Goal: Transaction & Acquisition: Purchase product/service

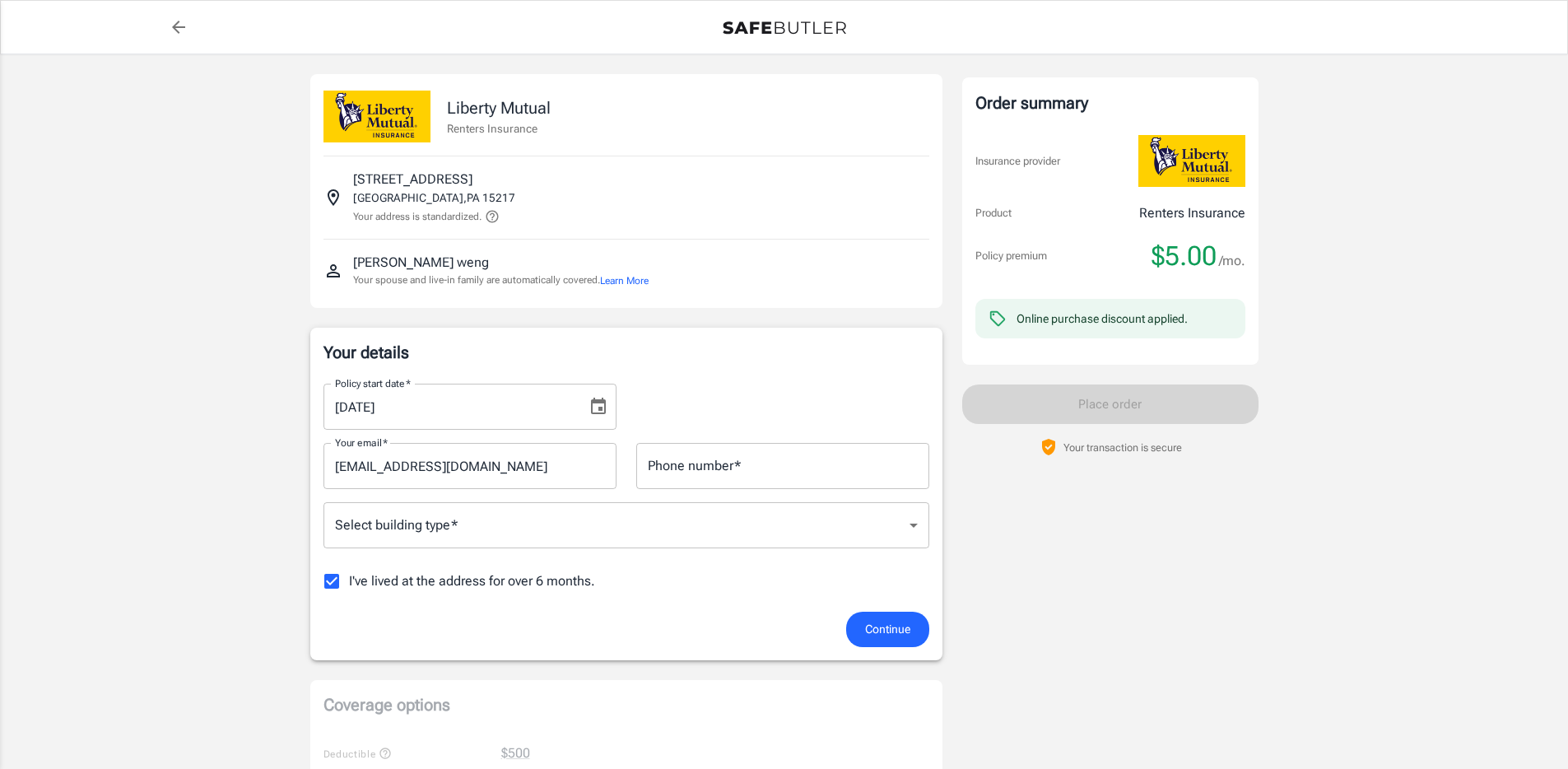
click at [604, 412] on icon "Choose date, selected date is Aug 23, 2025" at bounding box center [598, 406] width 15 height 17
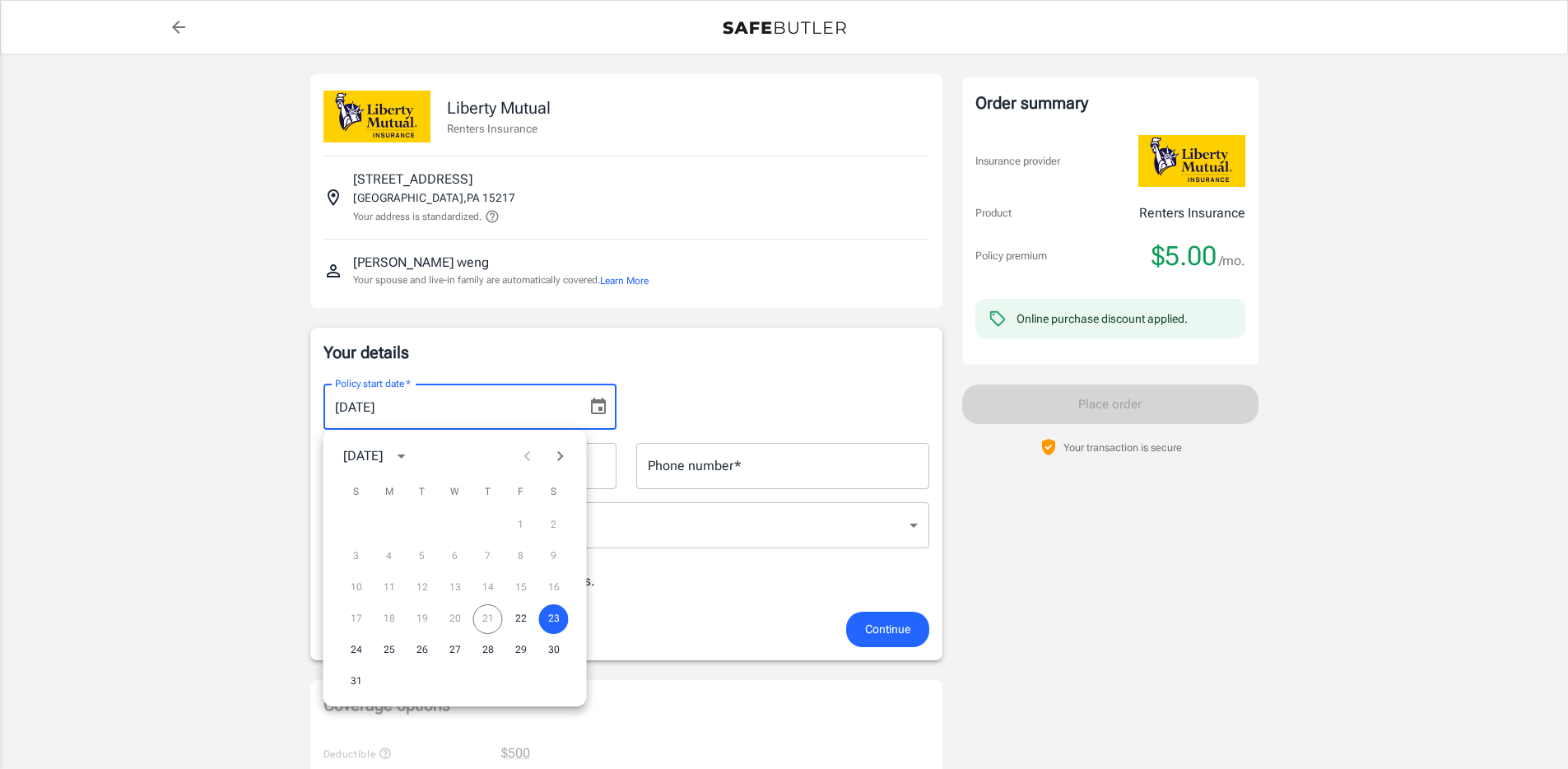
click at [564, 455] on icon "Next month" at bounding box center [560, 456] width 20 height 20
click at [530, 454] on icon "Previous month" at bounding box center [528, 456] width 20 height 20
click at [559, 462] on icon "Next month" at bounding box center [560, 456] width 20 height 20
click at [558, 523] on button "6" at bounding box center [554, 525] width 30 height 30
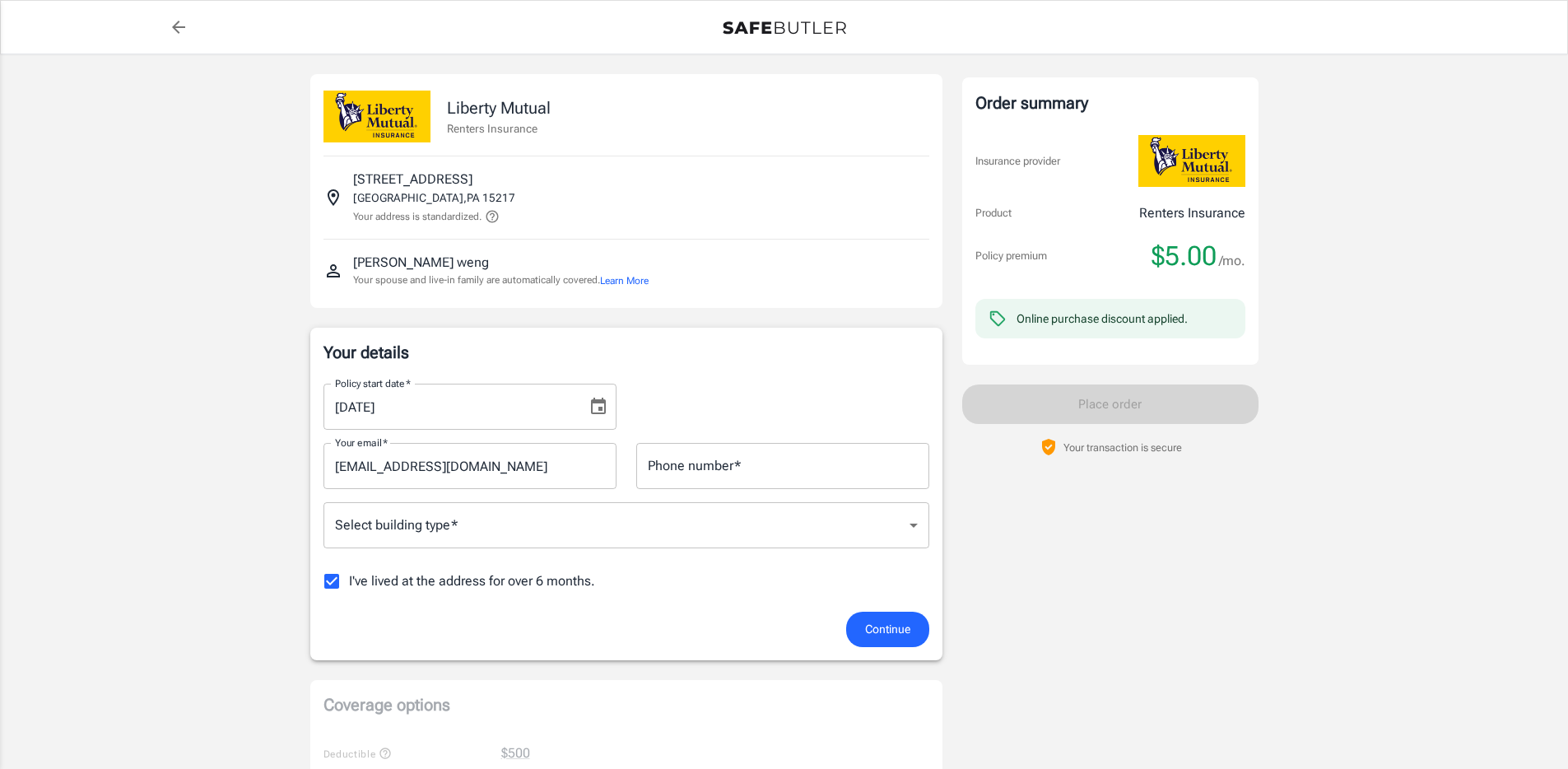
type input "[DATE]"
click at [592, 412] on icon "Choose date, selected date is Sep 6, 2025" at bounding box center [599, 407] width 20 height 20
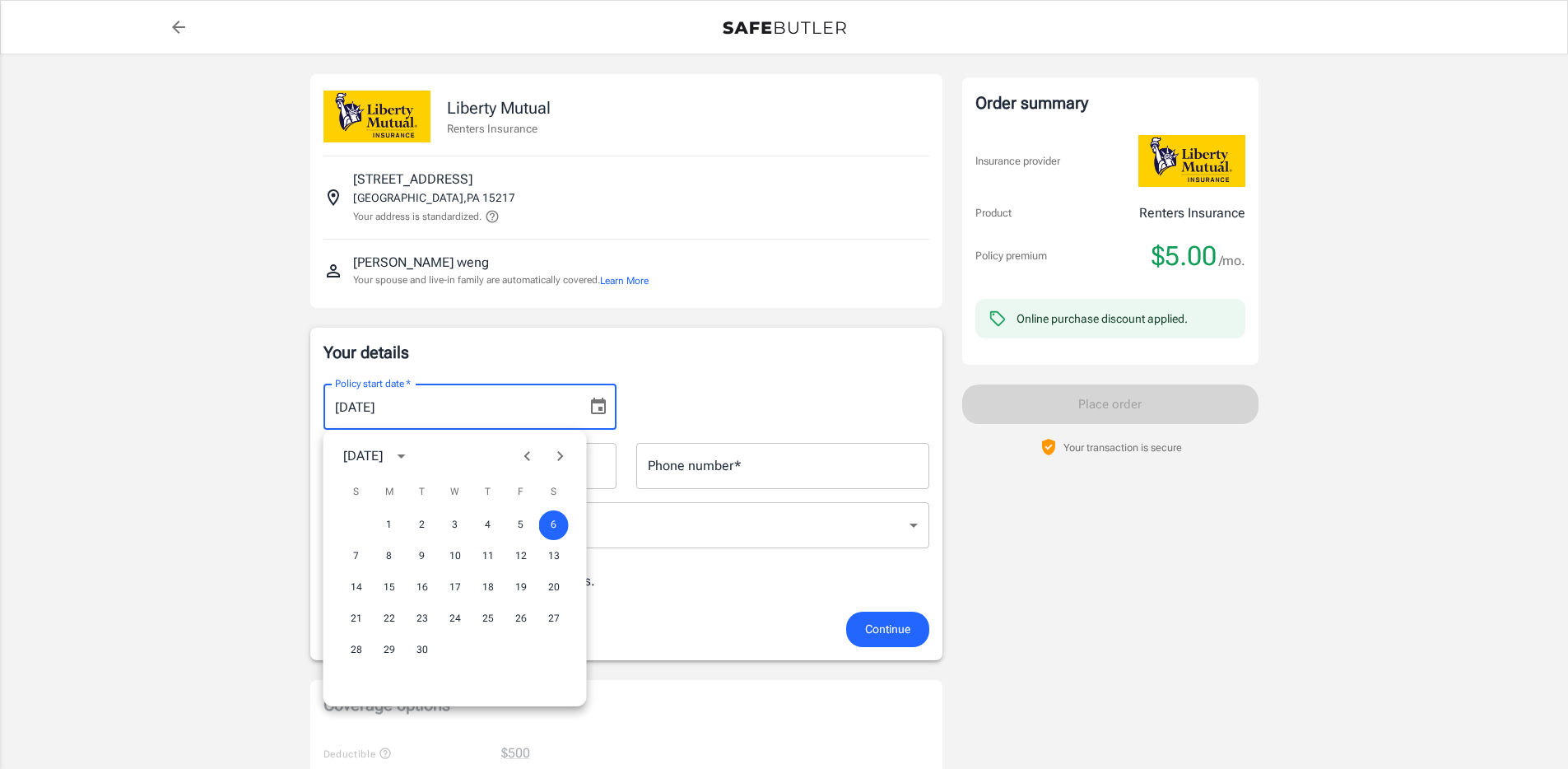
click at [667, 402] on div "Policy start date   * [DATE] Policy start date   *" at bounding box center [627, 401] width 626 height 60
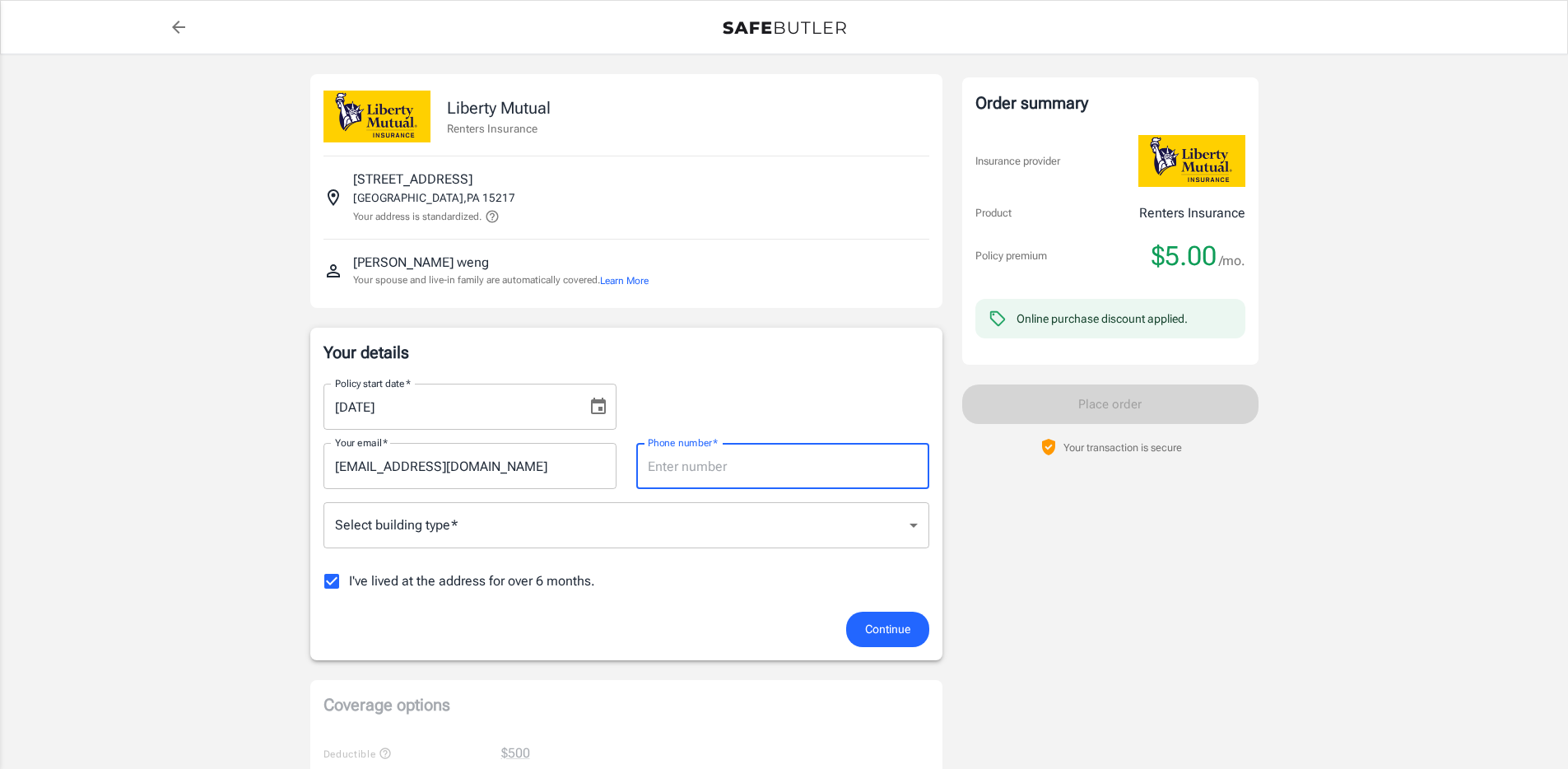
click at [791, 477] on input "Phone number   *" at bounding box center [783, 466] width 293 height 46
type input "7602775099"
click at [460, 525] on body "Policy premium $ 5.00 /mo Liberty Mutual Renters Insurance [STREET_ADDRESS] You…" at bounding box center [790, 779] width 1580 height 1557
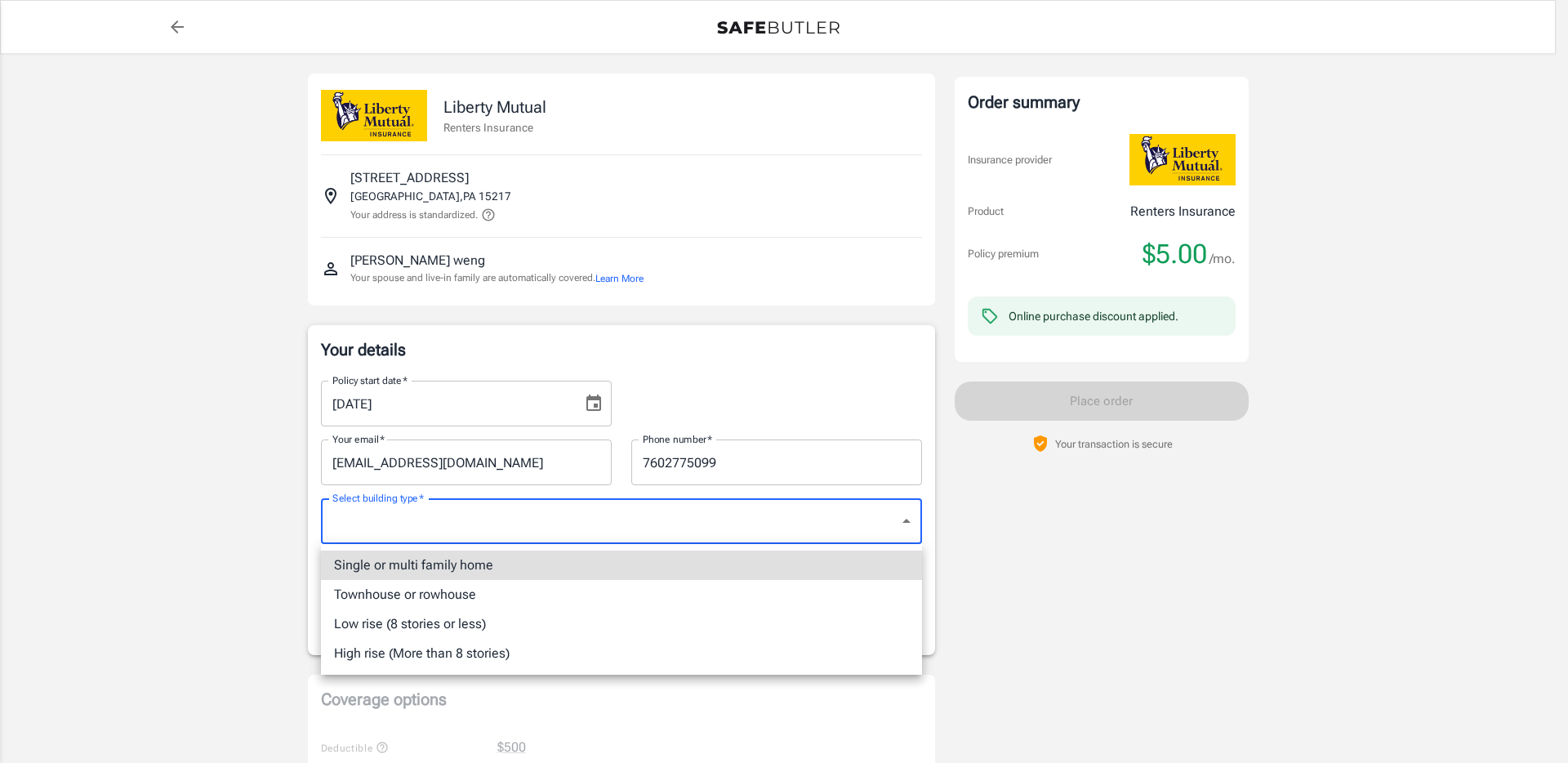
click at [469, 620] on li "Low rise (8 stories or less)" at bounding box center [621, 625] width 601 height 30
type input "lowrise"
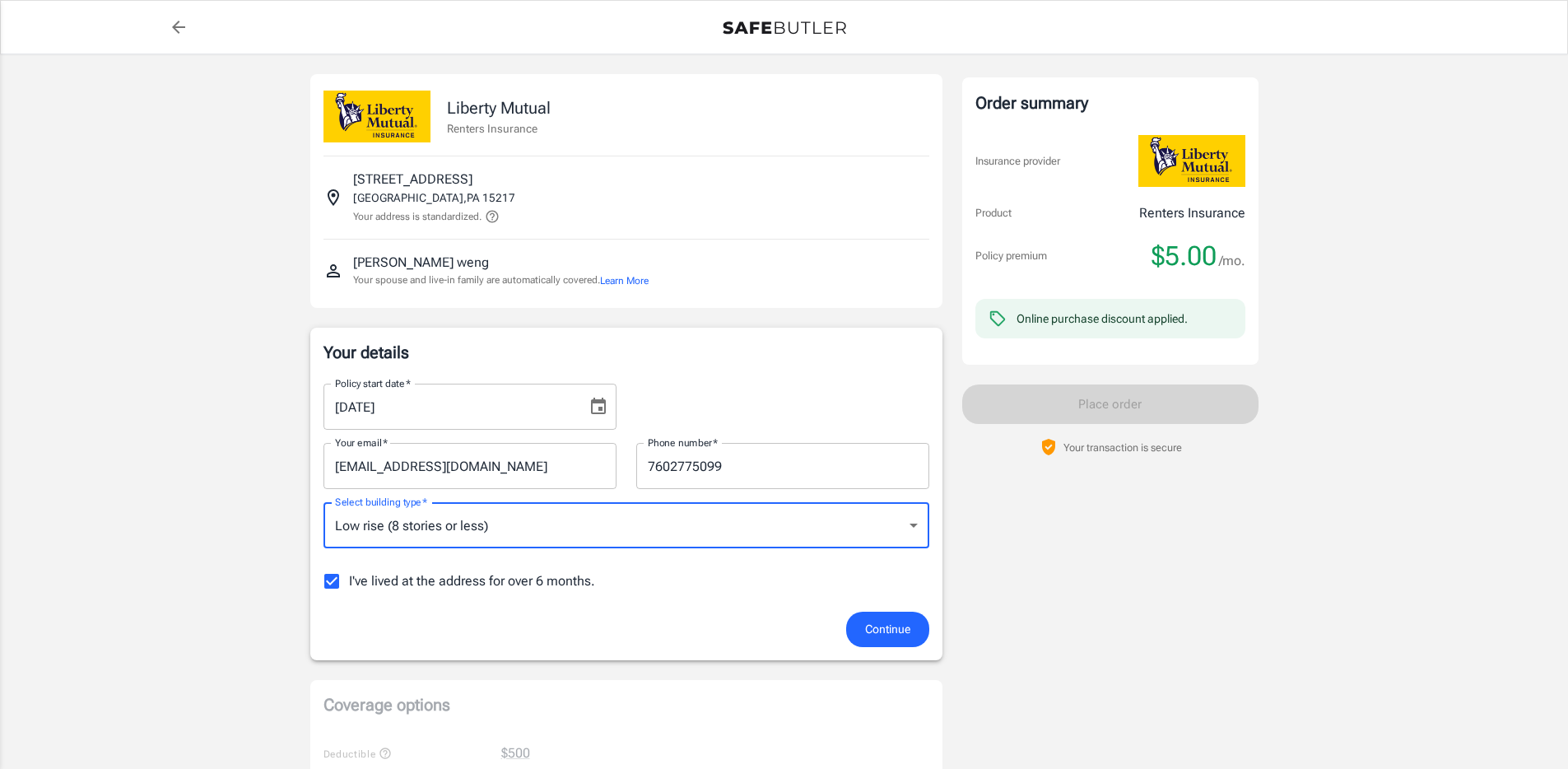
click at [539, 576] on span "I've lived at the address for over 6 months." at bounding box center [472, 581] width 246 height 20
click at [349, 576] on input "I've lived at the address for over 6 months." at bounding box center [331, 580] width 34 height 34
checkbox input "false"
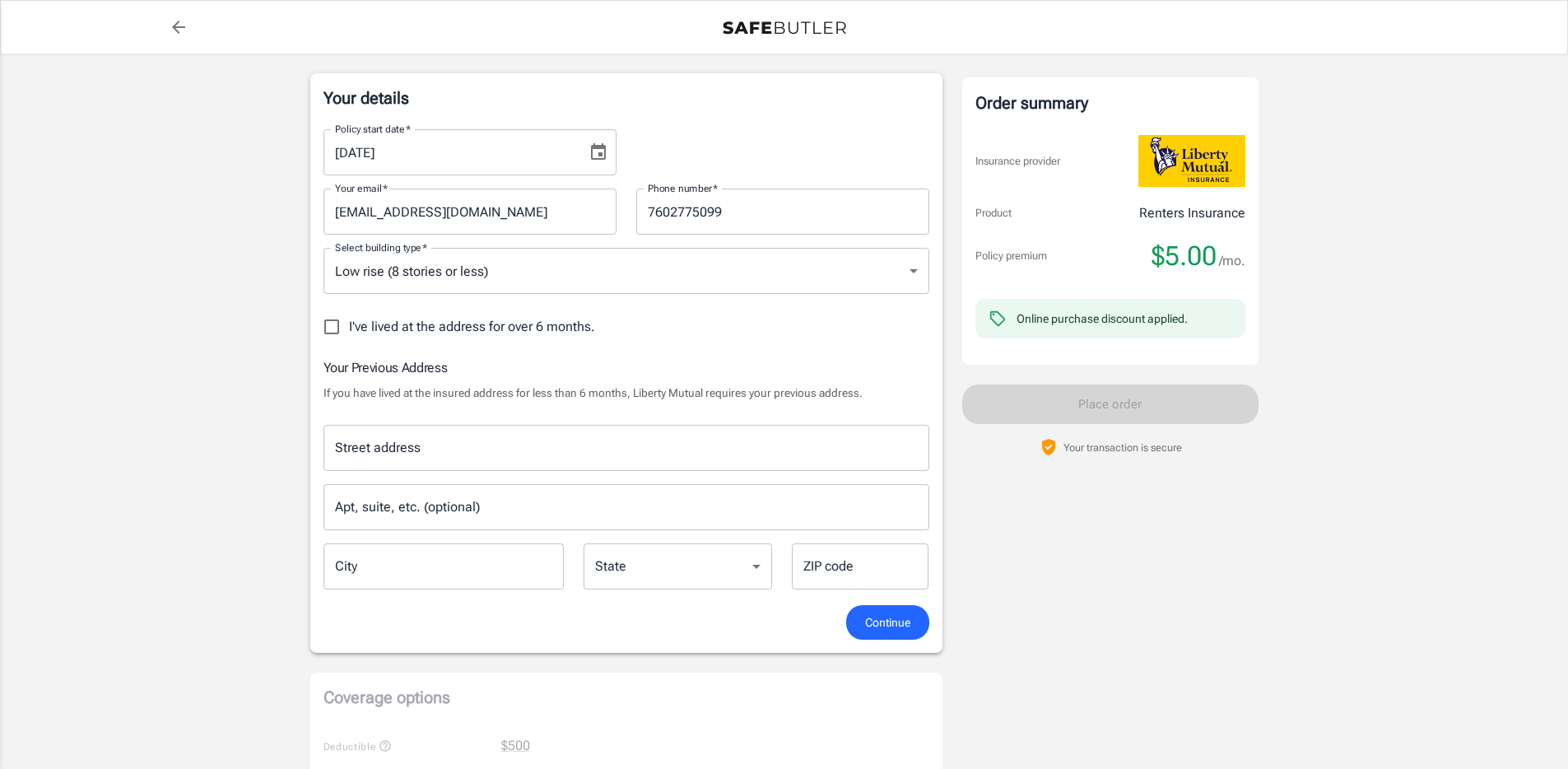
scroll to position [406, 0]
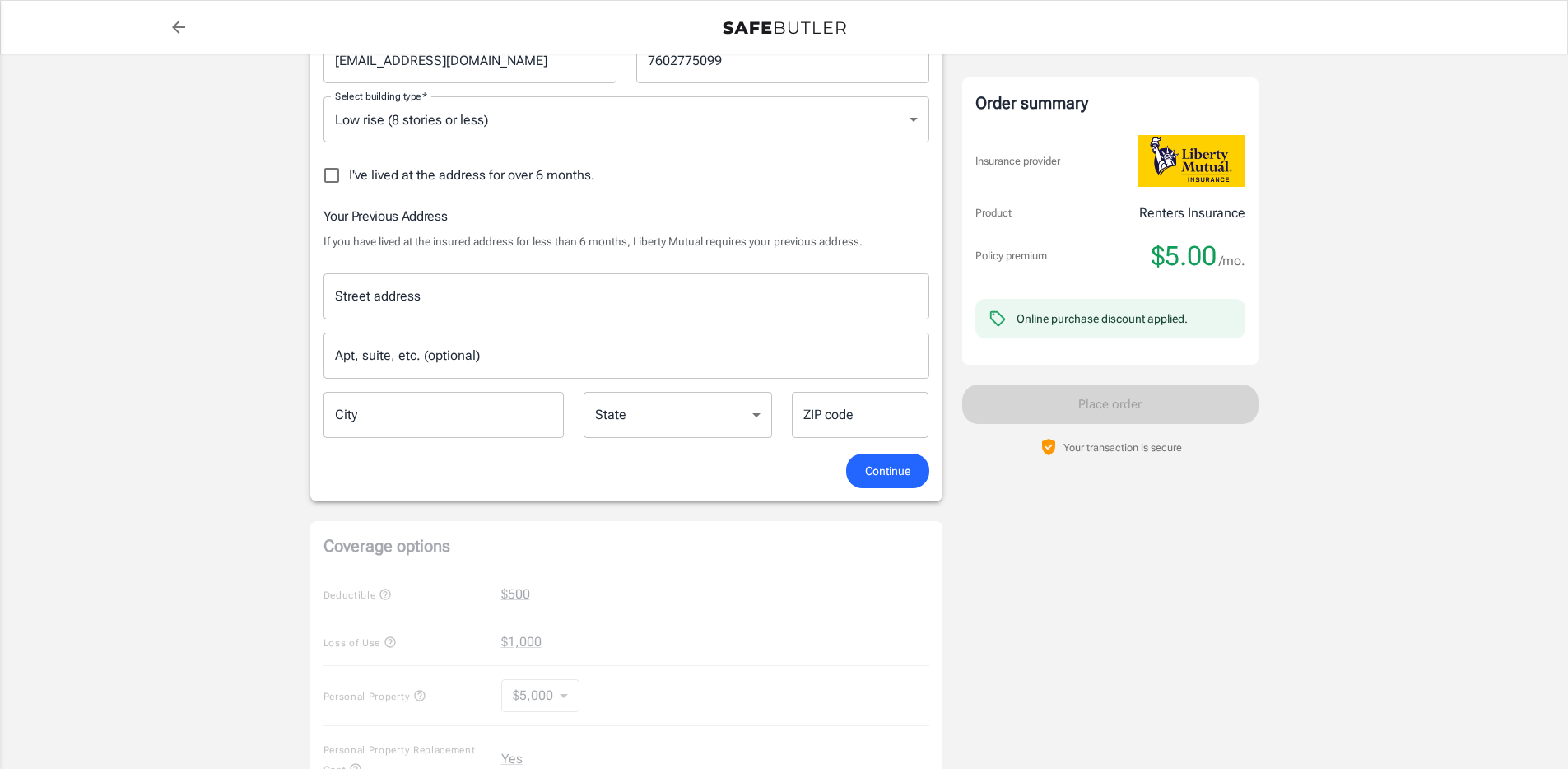
click at [457, 290] on input "Street address" at bounding box center [627, 296] width 591 height 32
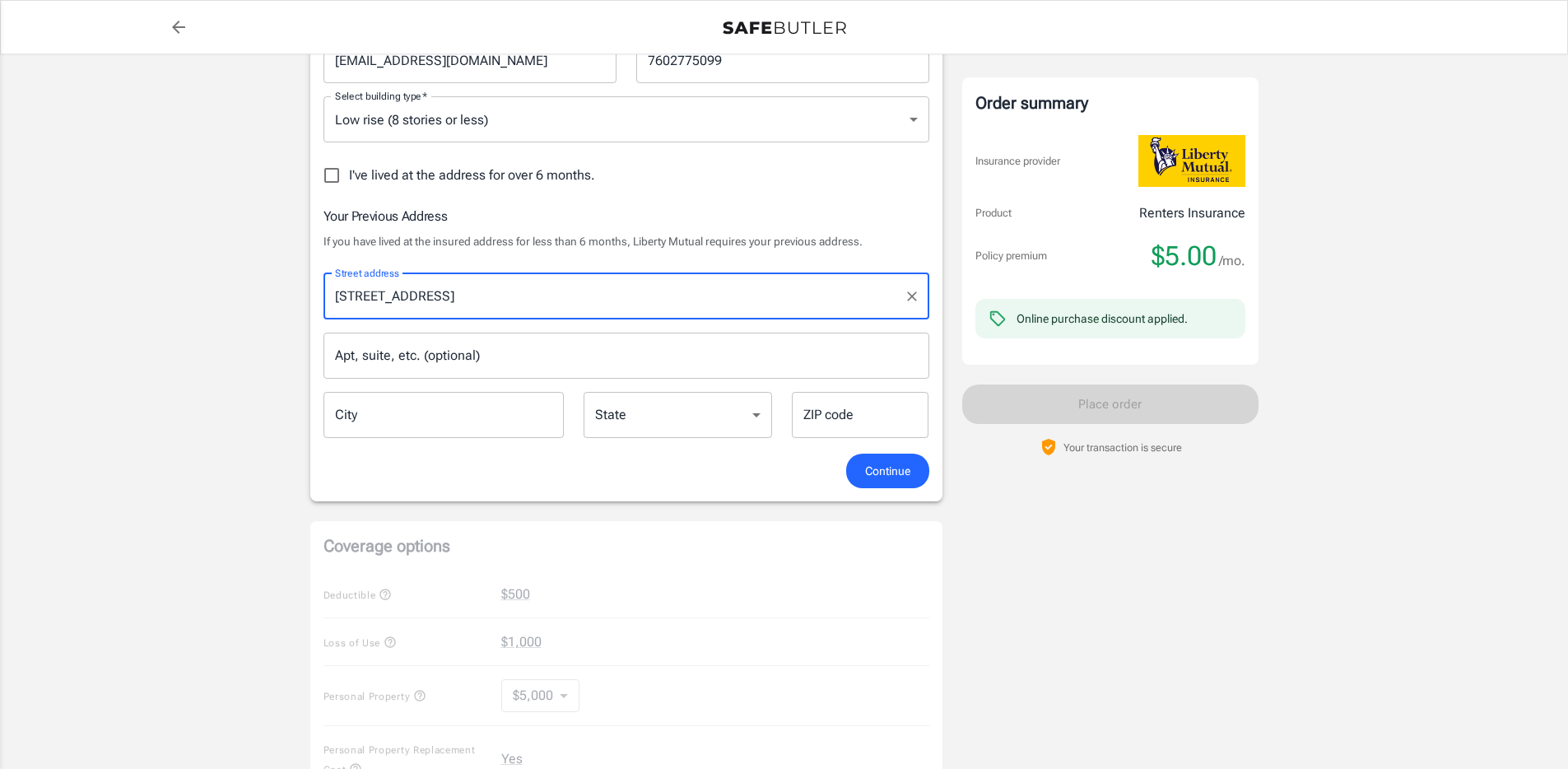
click at [450, 305] on input "[STREET_ADDRESS]" at bounding box center [614, 296] width 566 height 32
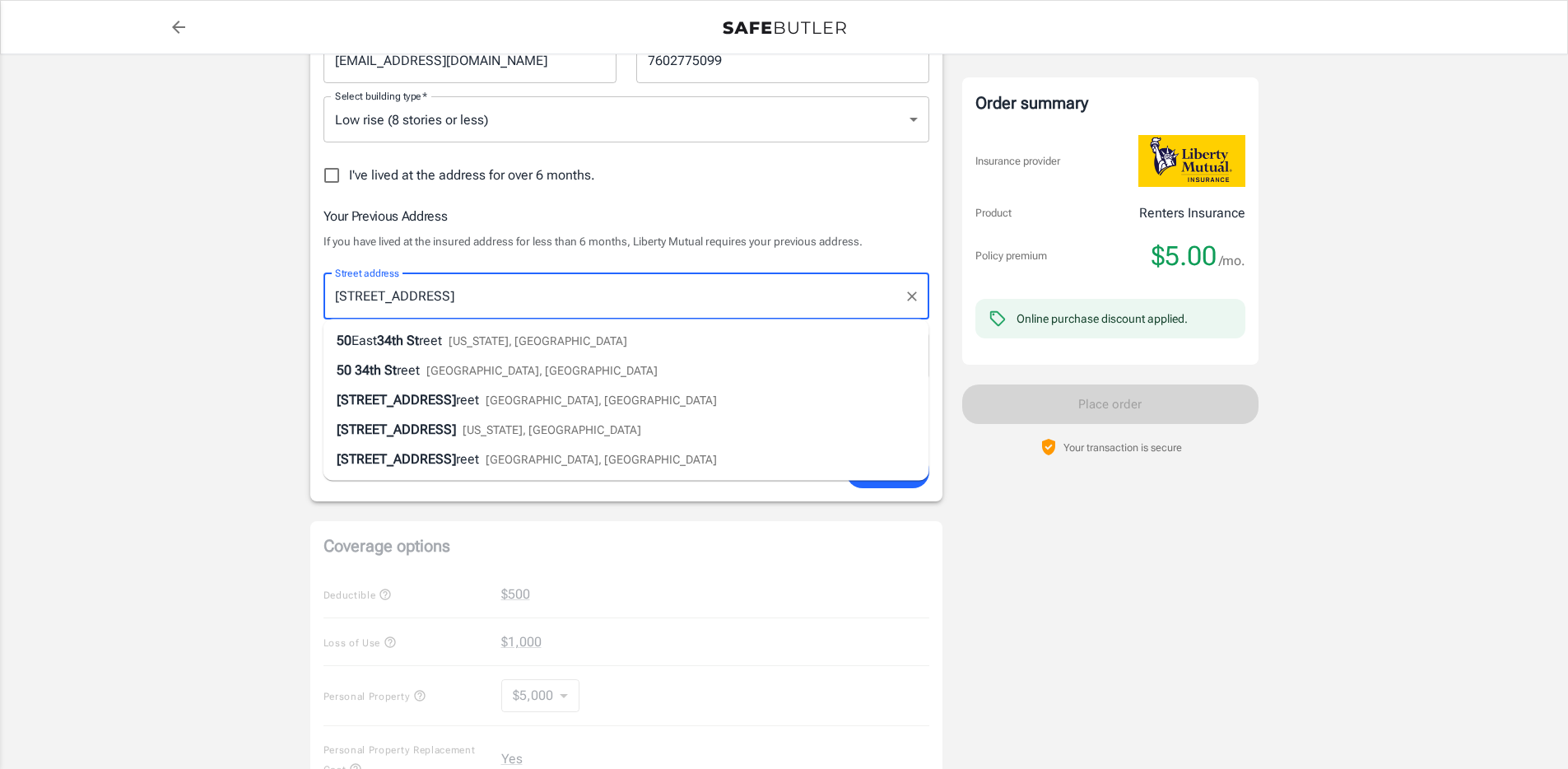
click at [470, 424] on span "[US_STATE], [GEOGRAPHIC_DATA]" at bounding box center [552, 430] width 179 height 13
type input "[STREET_ADDRESS]"
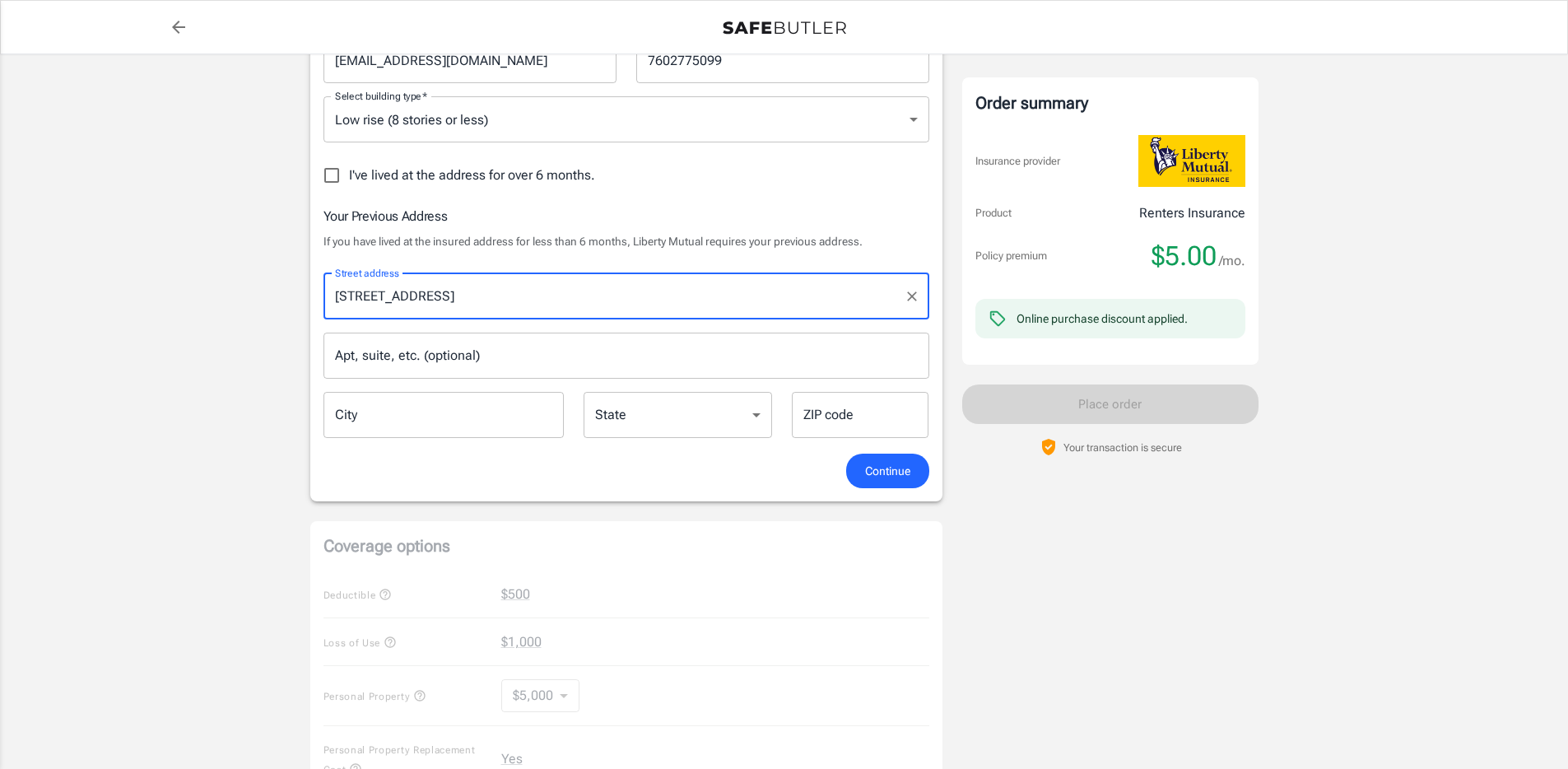
type input "[US_STATE]"
select select "NY"
type input "10001"
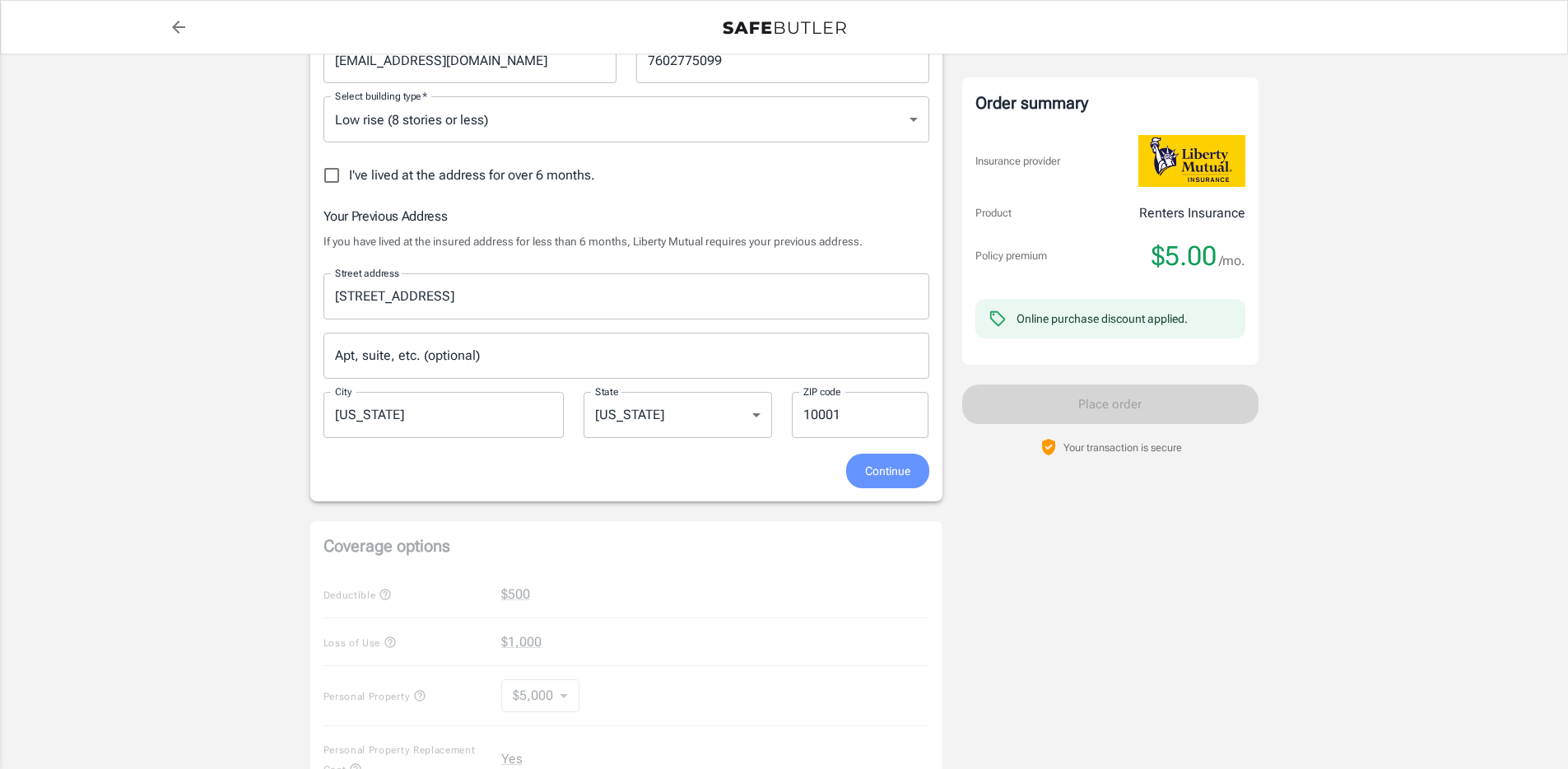
click at [900, 468] on span "Continue" at bounding box center [888, 471] width 46 height 20
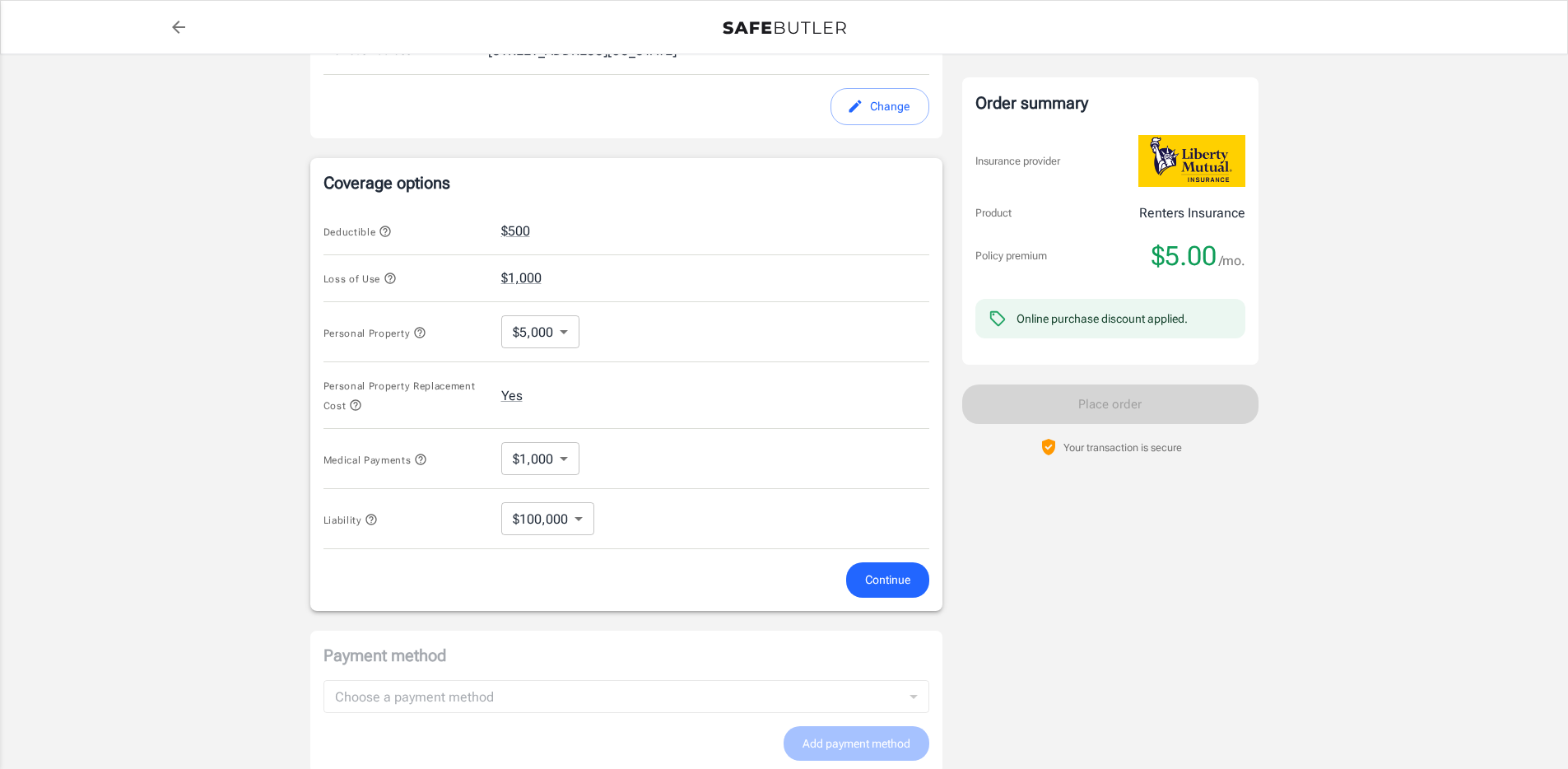
scroll to position [851, 0]
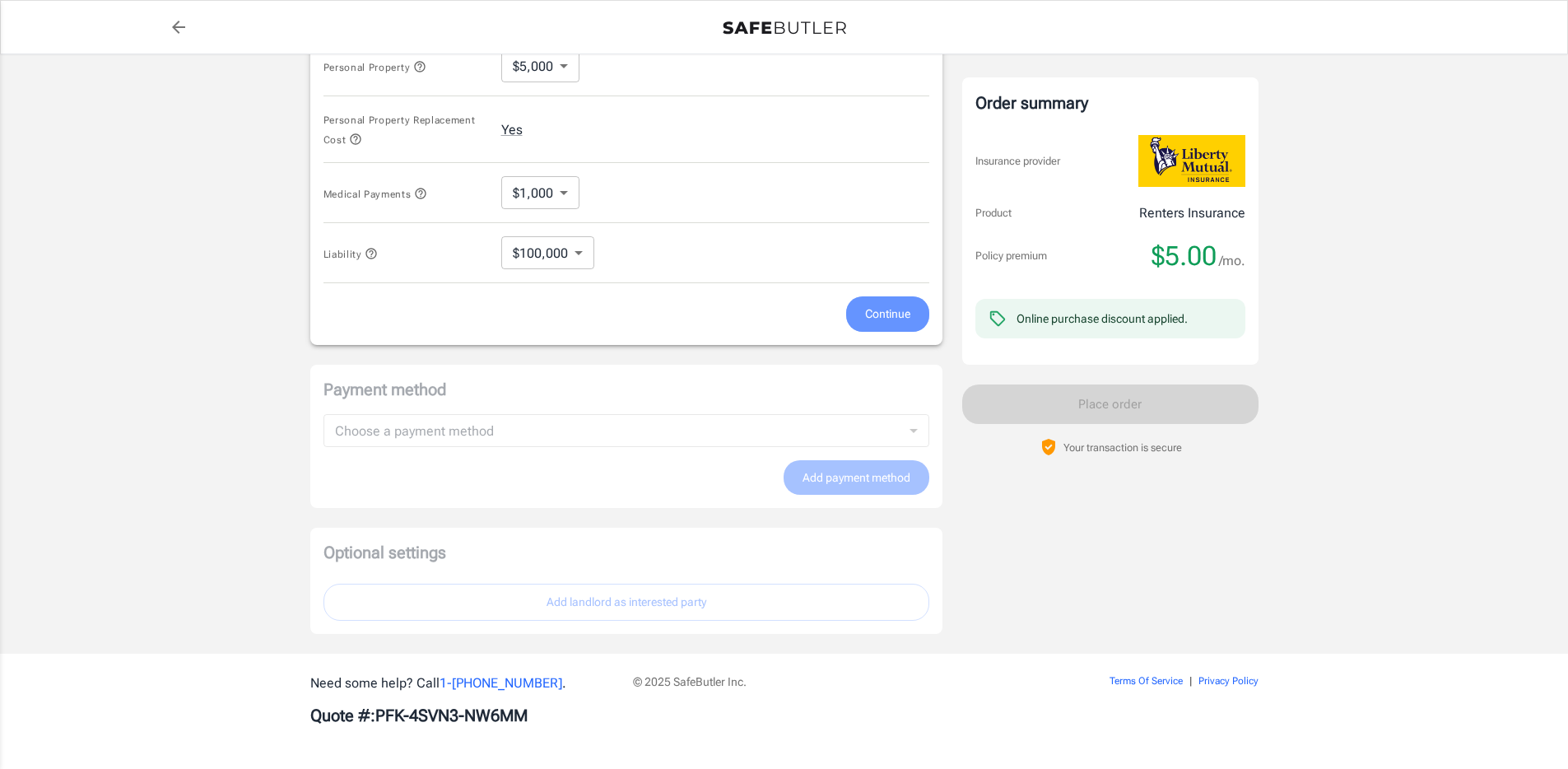
click at [897, 303] on button "Continue" at bounding box center [888, 314] width 83 height 35
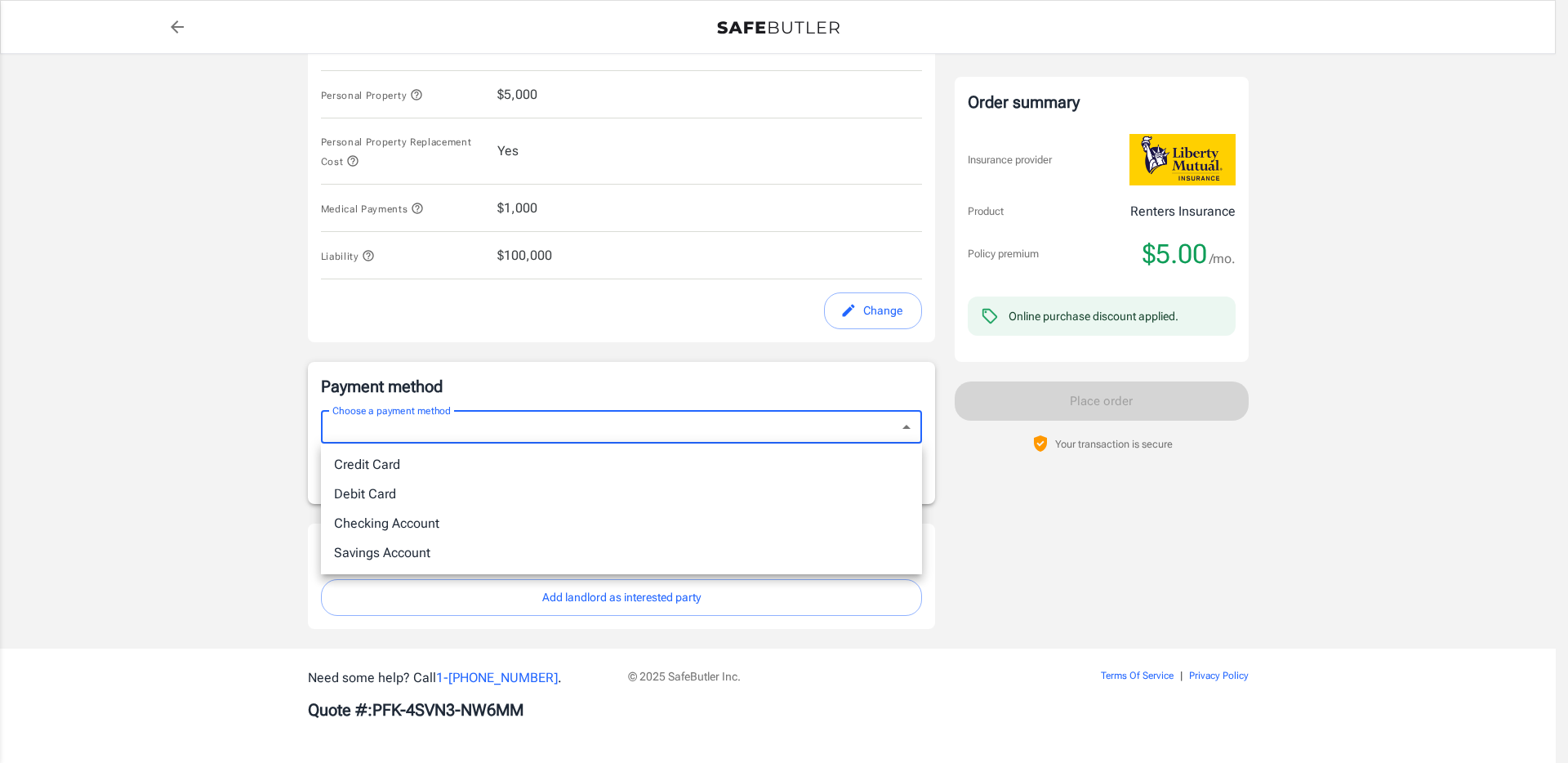
click at [831, 468] on li "Credit Card" at bounding box center [621, 465] width 601 height 30
type input "credit"
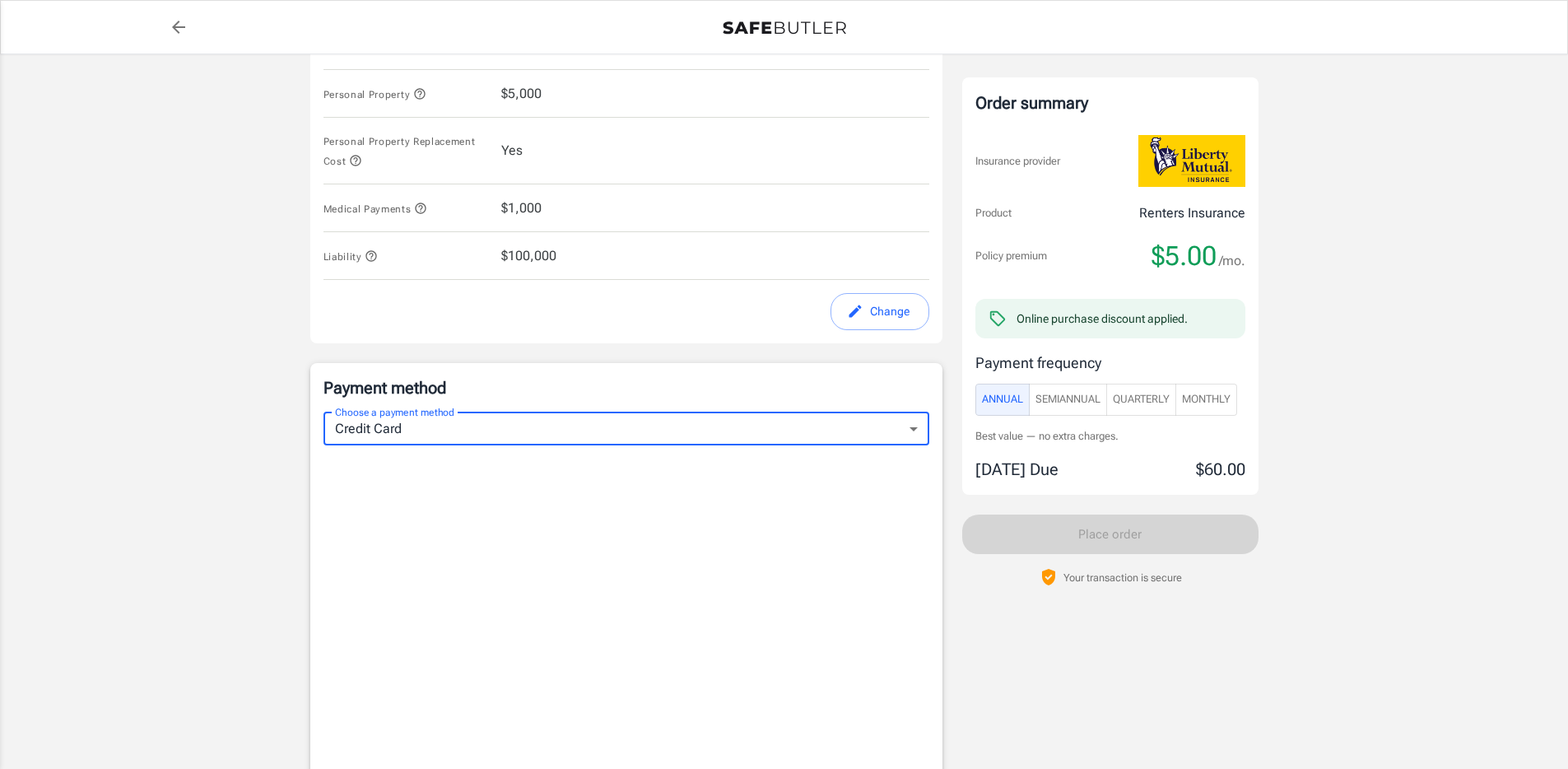
scroll to position [970, 0]
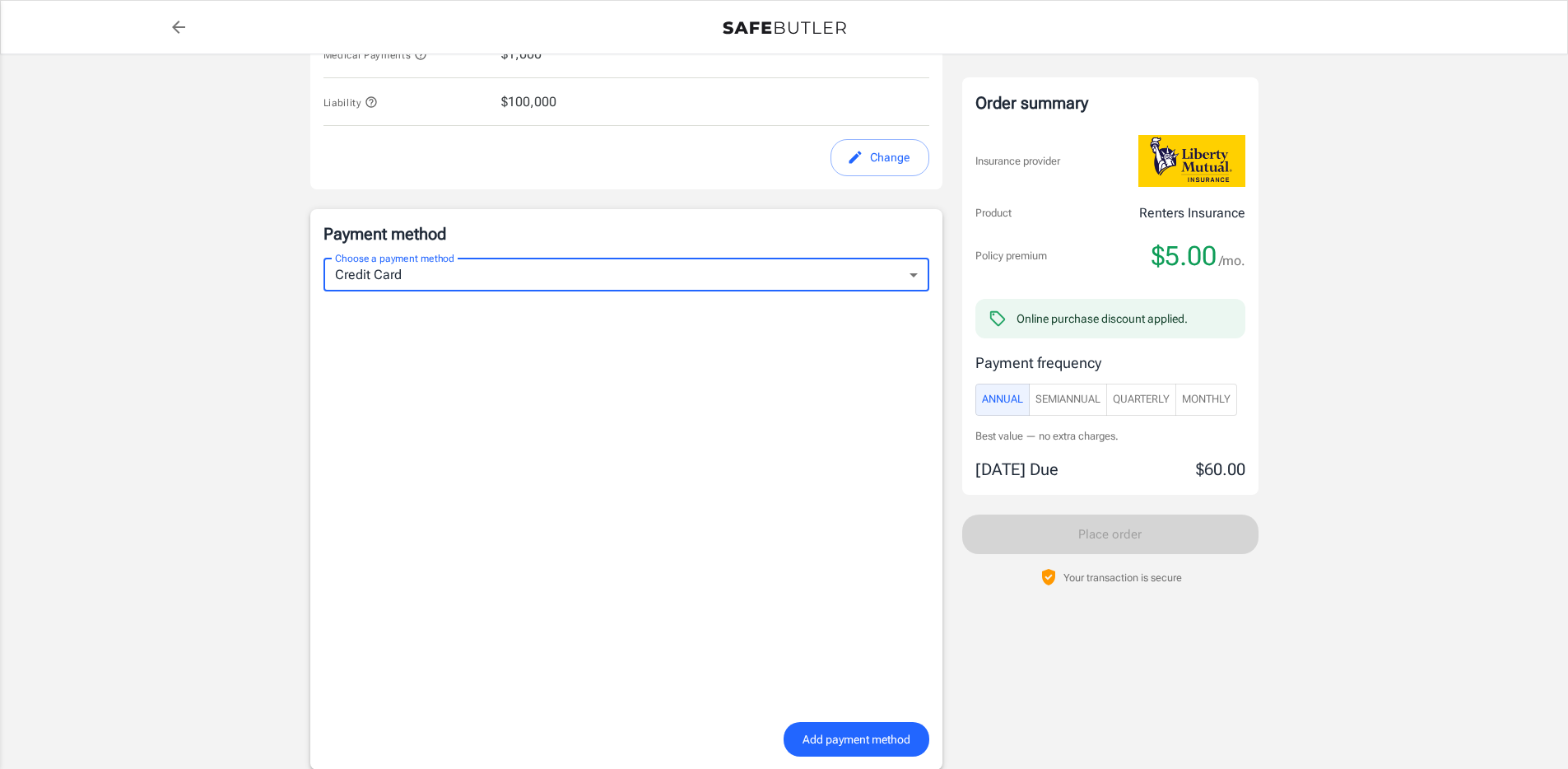
click at [1199, 401] on span "Monthly" at bounding box center [1206, 400] width 48 height 19
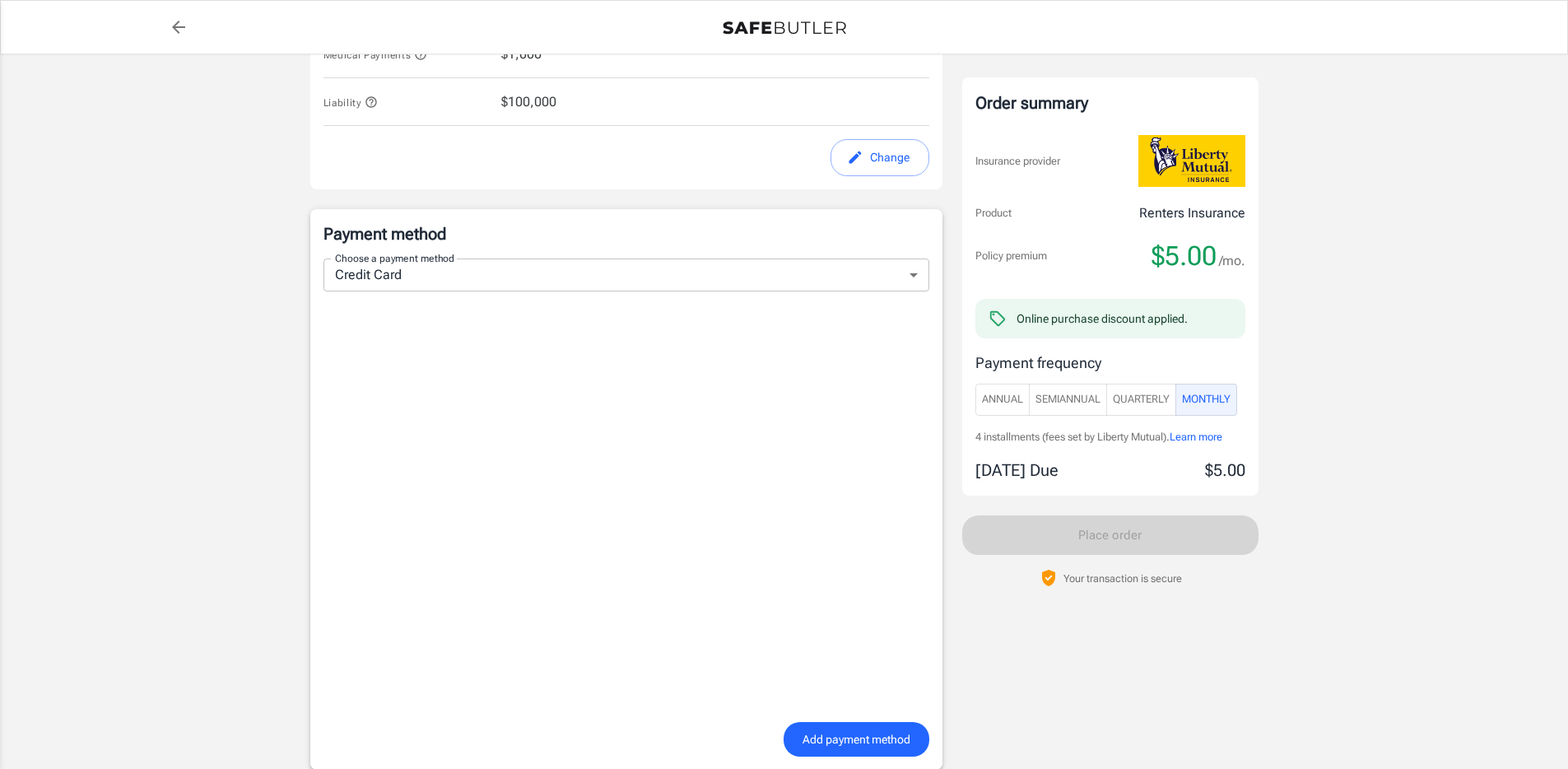
click at [1147, 402] on span "Quarterly" at bounding box center [1141, 400] width 57 height 19
click at [1207, 406] on span "Monthly" at bounding box center [1206, 400] width 48 height 19
click at [1150, 400] on span "Quarterly" at bounding box center [1141, 400] width 57 height 19
click at [1205, 401] on span "Monthly" at bounding box center [1206, 400] width 48 height 19
click at [1158, 397] on span "Quarterly" at bounding box center [1141, 400] width 57 height 19
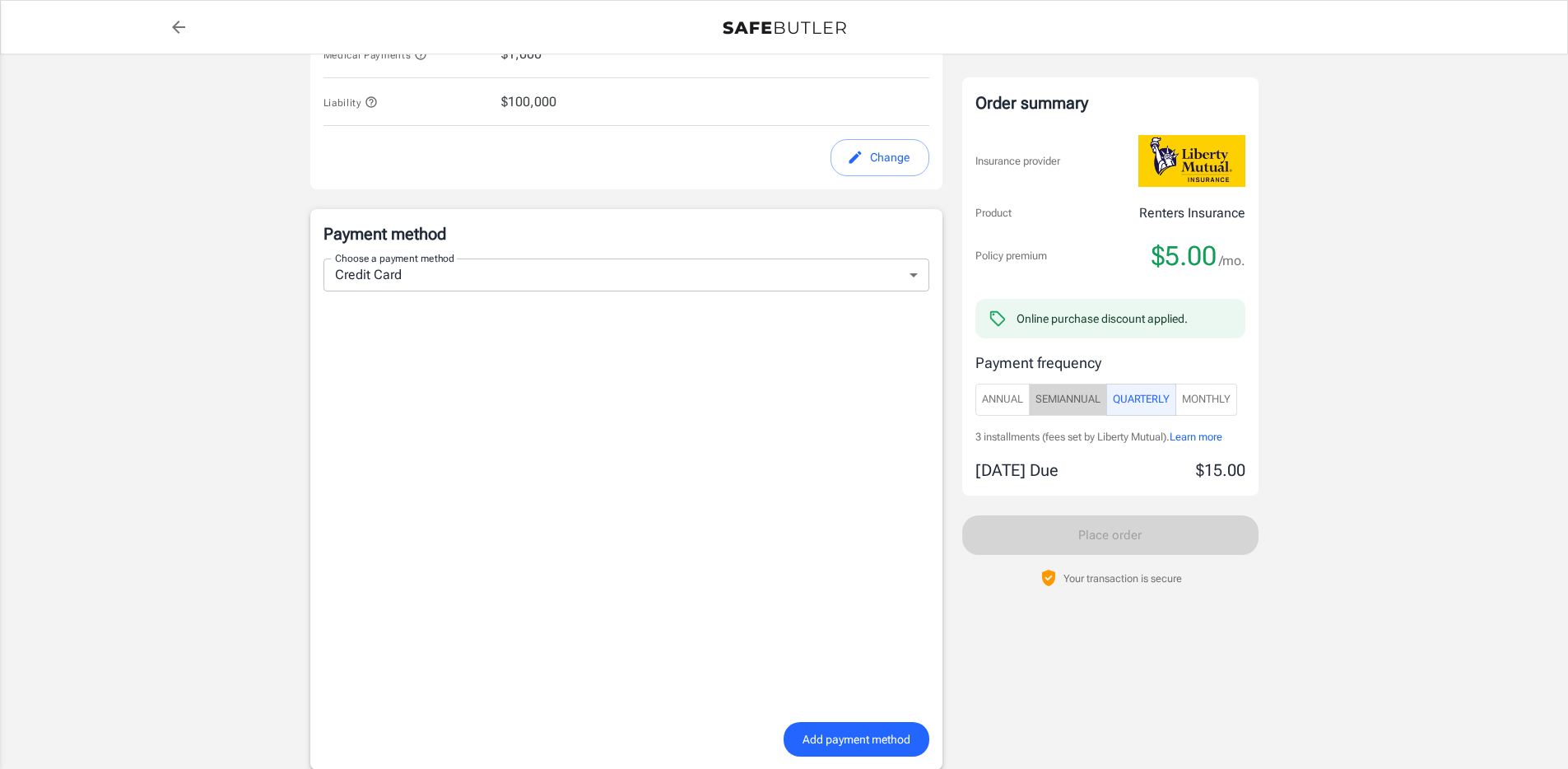
click at [1107, 397] on button "SemiAnnual" at bounding box center [1068, 400] width 78 height 32
click at [1025, 403] on button "Annual" at bounding box center [1003, 400] width 54 height 32
click at [1081, 400] on span "SemiAnnual" at bounding box center [1068, 400] width 65 height 19
click at [1231, 402] on span "Monthly" at bounding box center [1206, 400] width 48 height 19
click at [1221, 435] on span "Learn more" at bounding box center [1196, 437] width 53 height 12
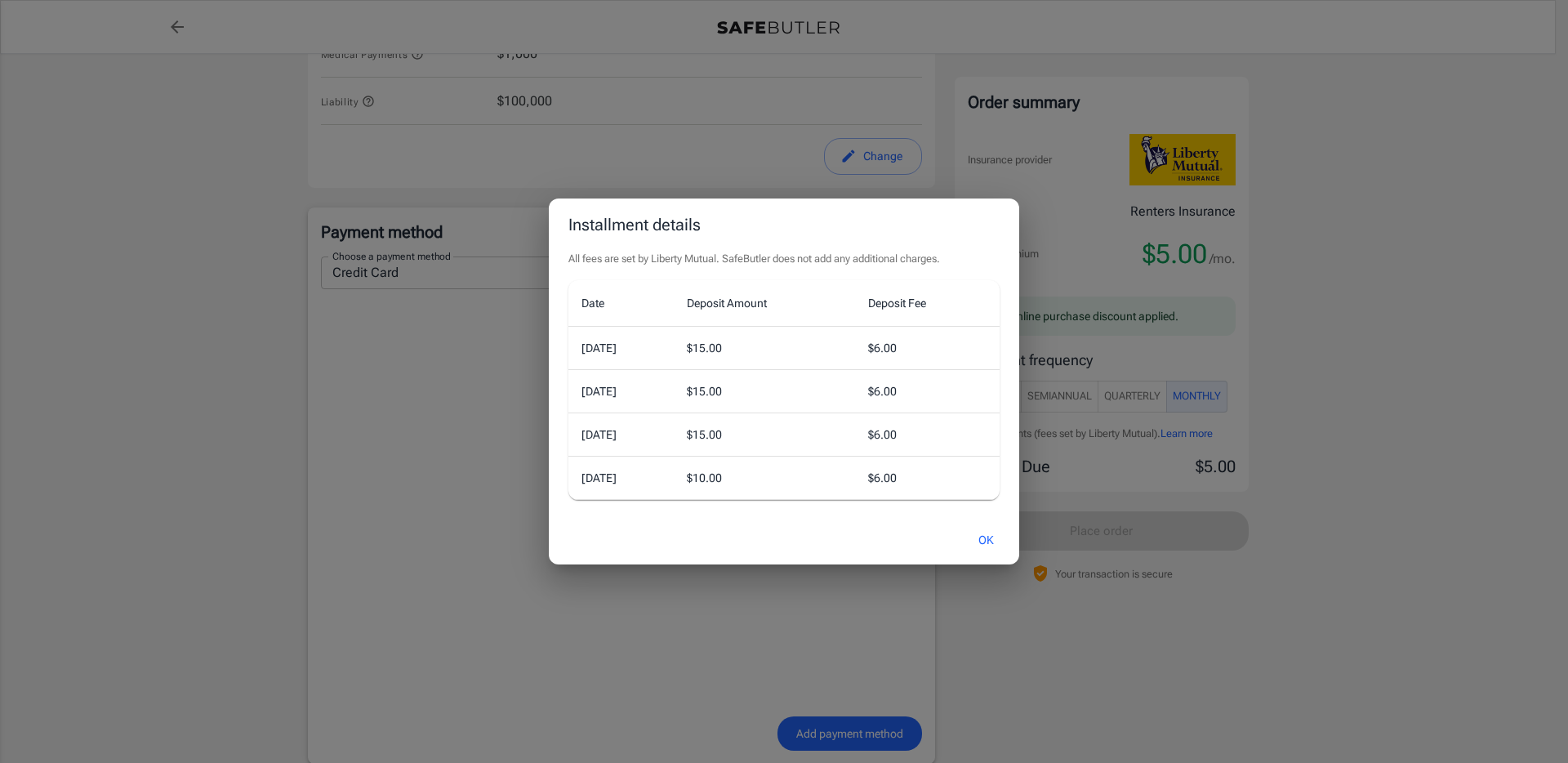
click at [995, 540] on button "OK" at bounding box center [986, 540] width 53 height 35
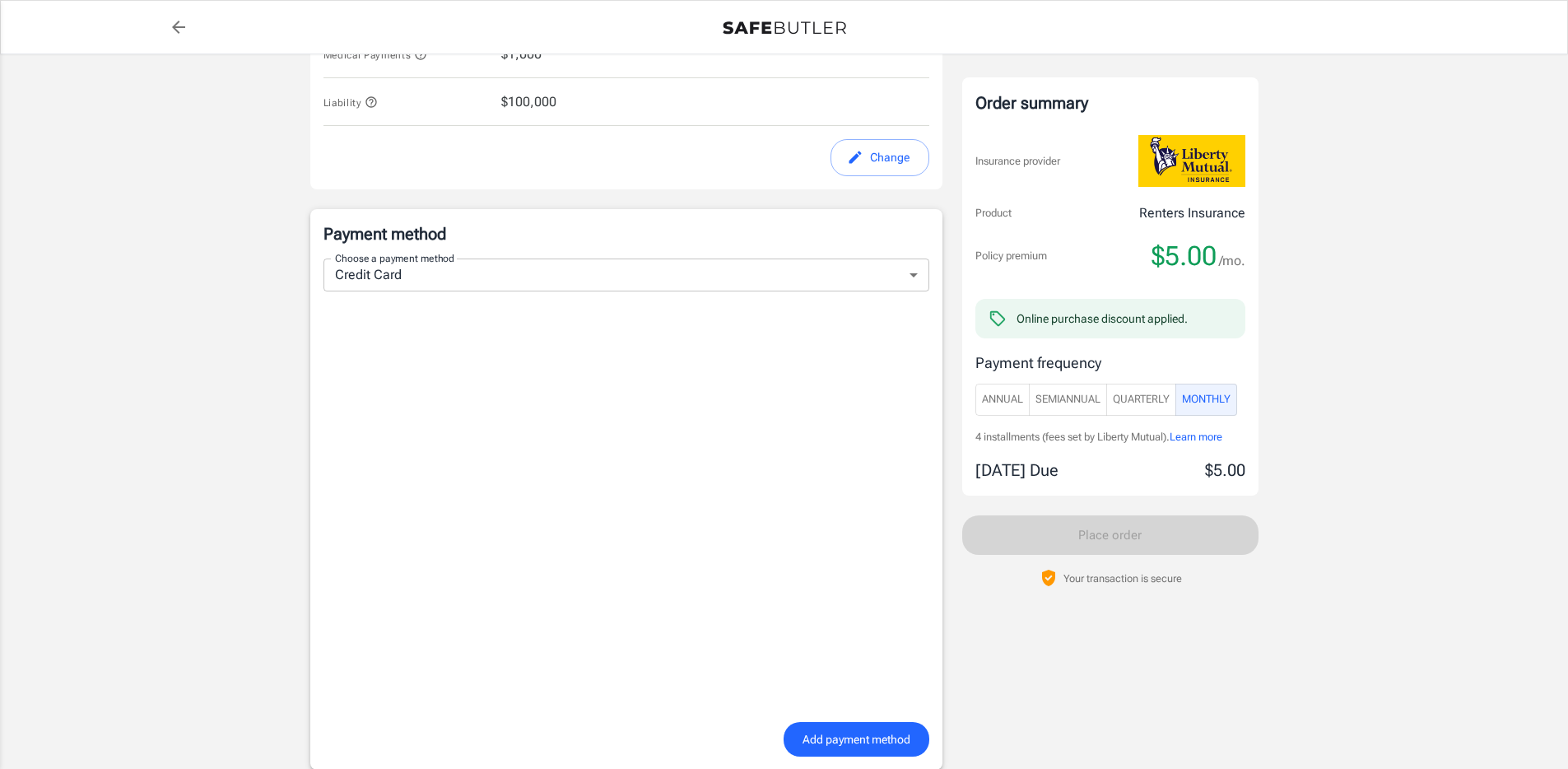
click at [1160, 399] on span "Quarterly" at bounding box center [1141, 400] width 57 height 19
click at [1075, 401] on span "SemiAnnual" at bounding box center [1068, 400] width 65 height 19
click at [1008, 403] on span "Annual" at bounding box center [1003, 400] width 41 height 19
click at [1072, 402] on span "SemiAnnual" at bounding box center [1068, 400] width 65 height 19
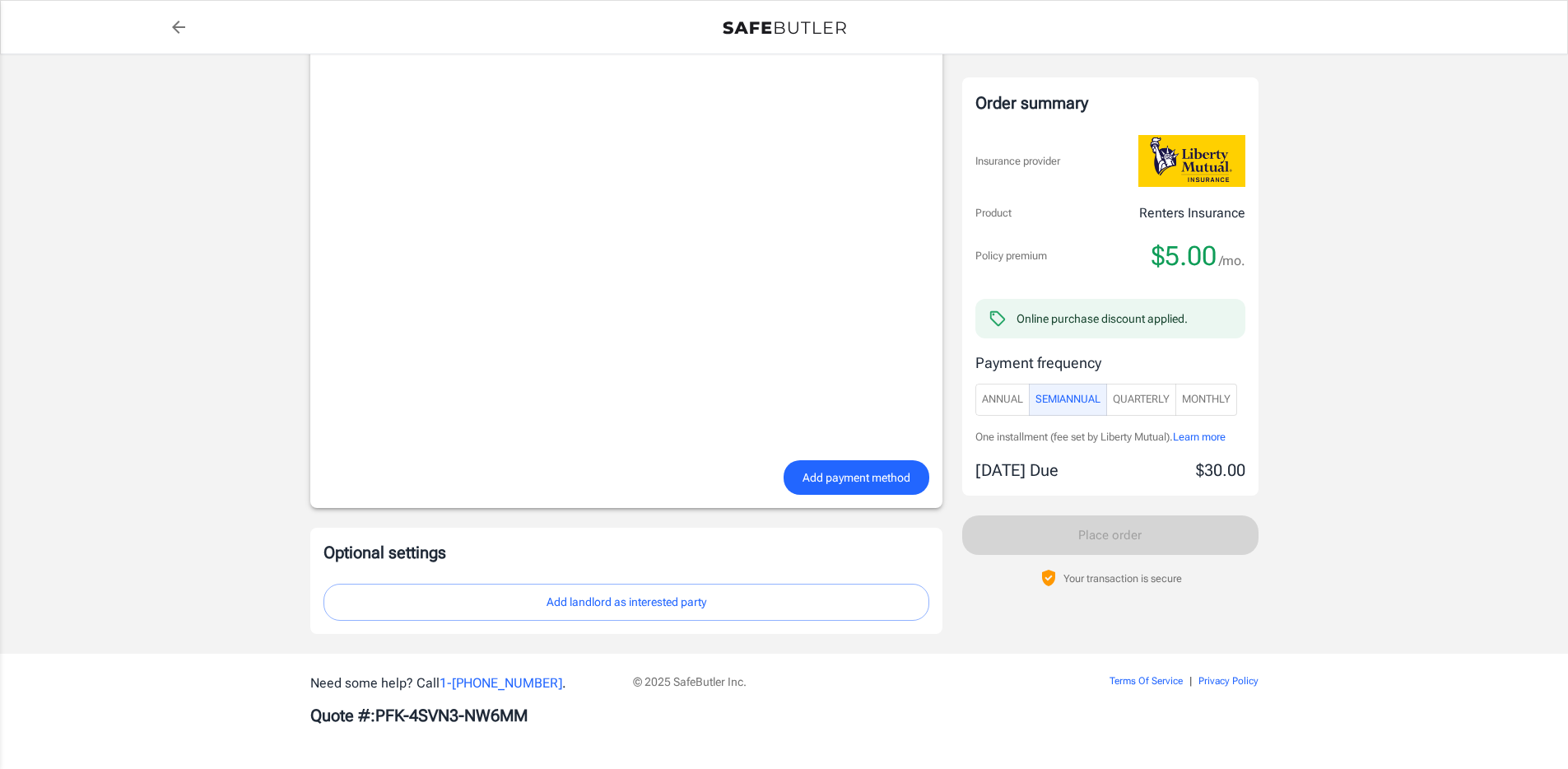
type button "SemiAnnual"
click at [1013, 395] on span "Annual" at bounding box center [1003, 400] width 41 height 19
click at [1042, 396] on span "SemiAnnual" at bounding box center [1068, 400] width 65 height 19
click at [1018, 394] on span "Annual" at bounding box center [1003, 400] width 41 height 19
click at [1033, 399] on button "SemiAnnual" at bounding box center [1068, 400] width 78 height 32
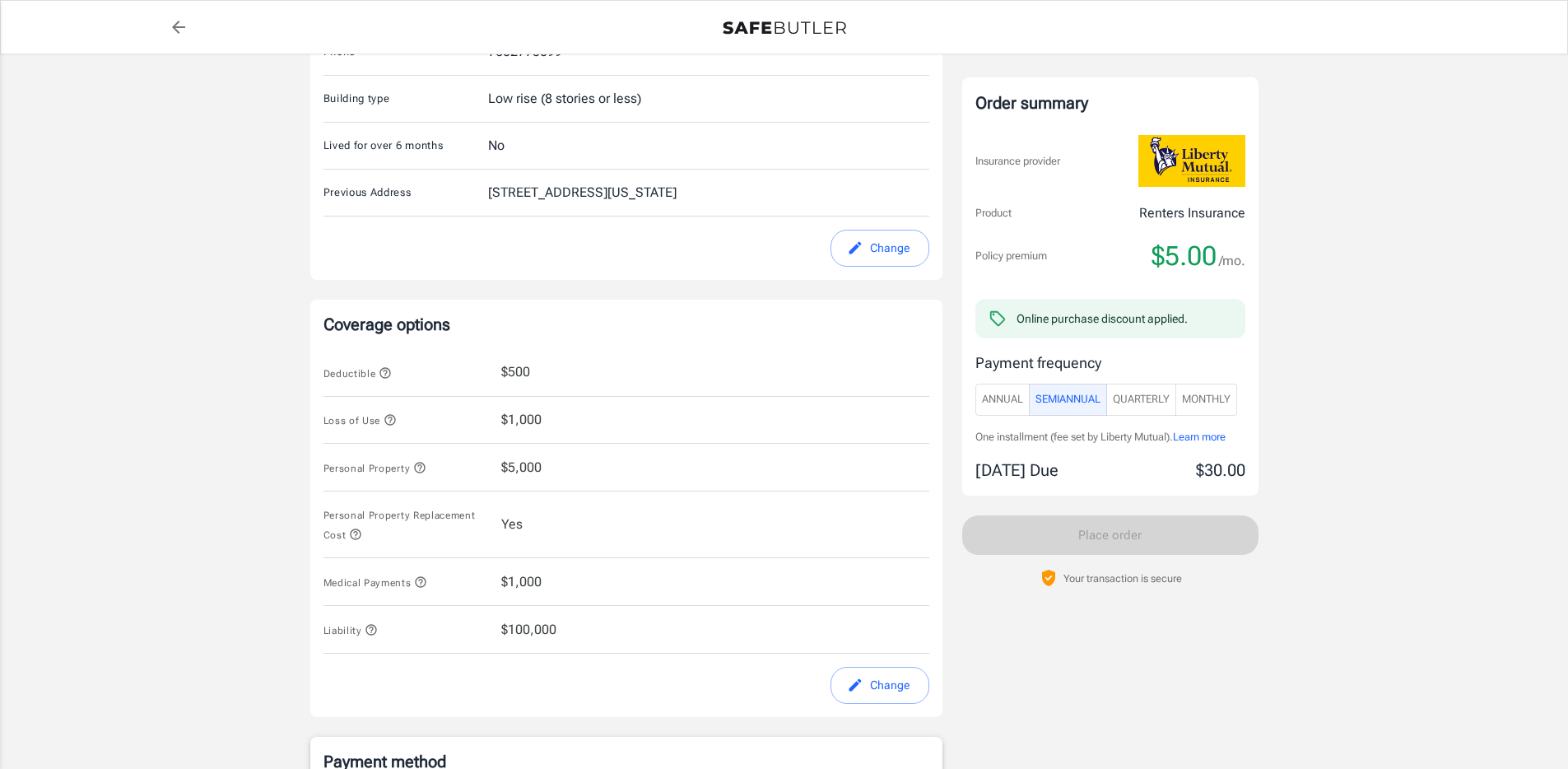
scroll to position [581, 0]
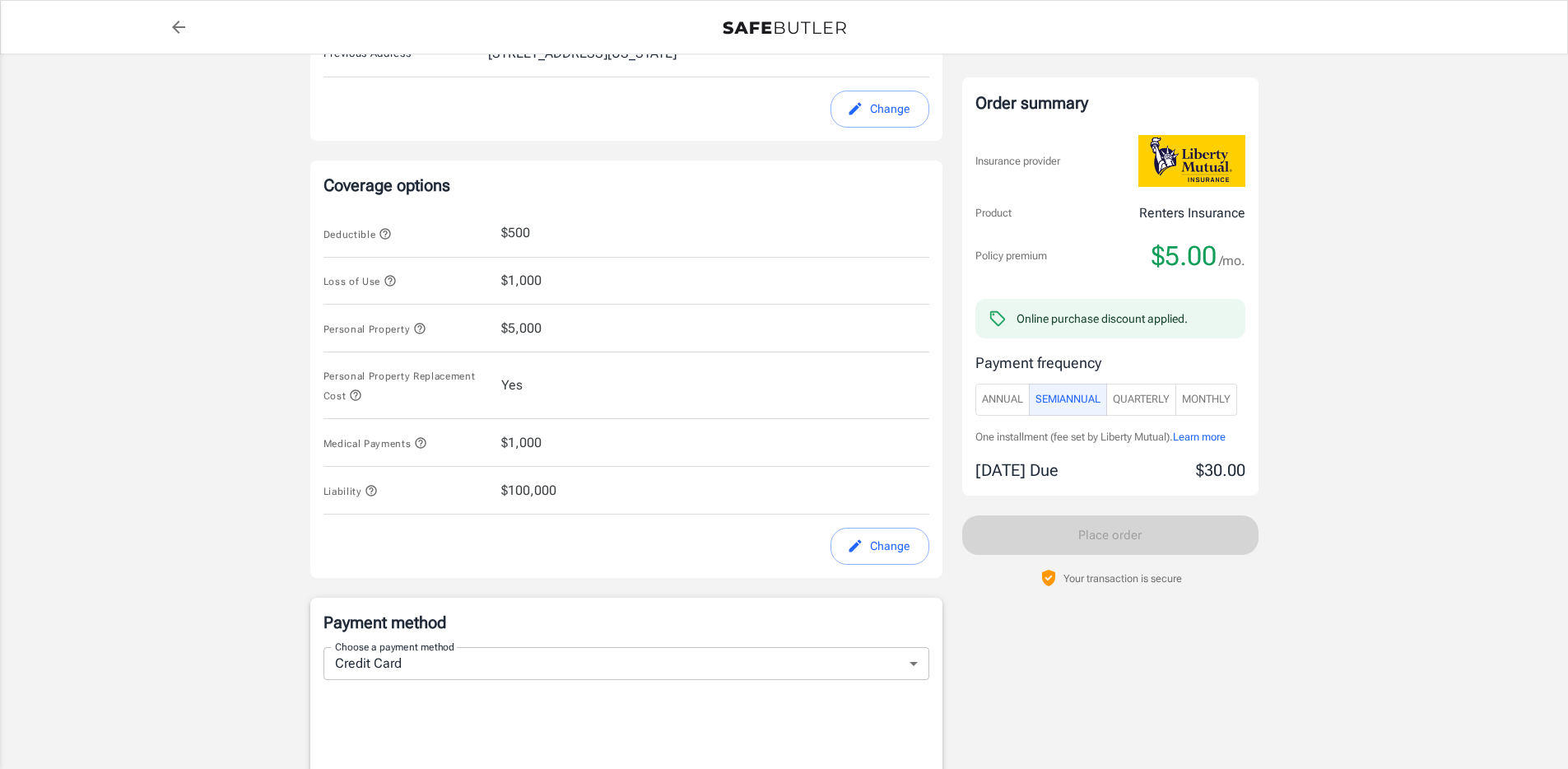
click at [358, 395] on icon "button" at bounding box center [355, 395] width 13 height 13
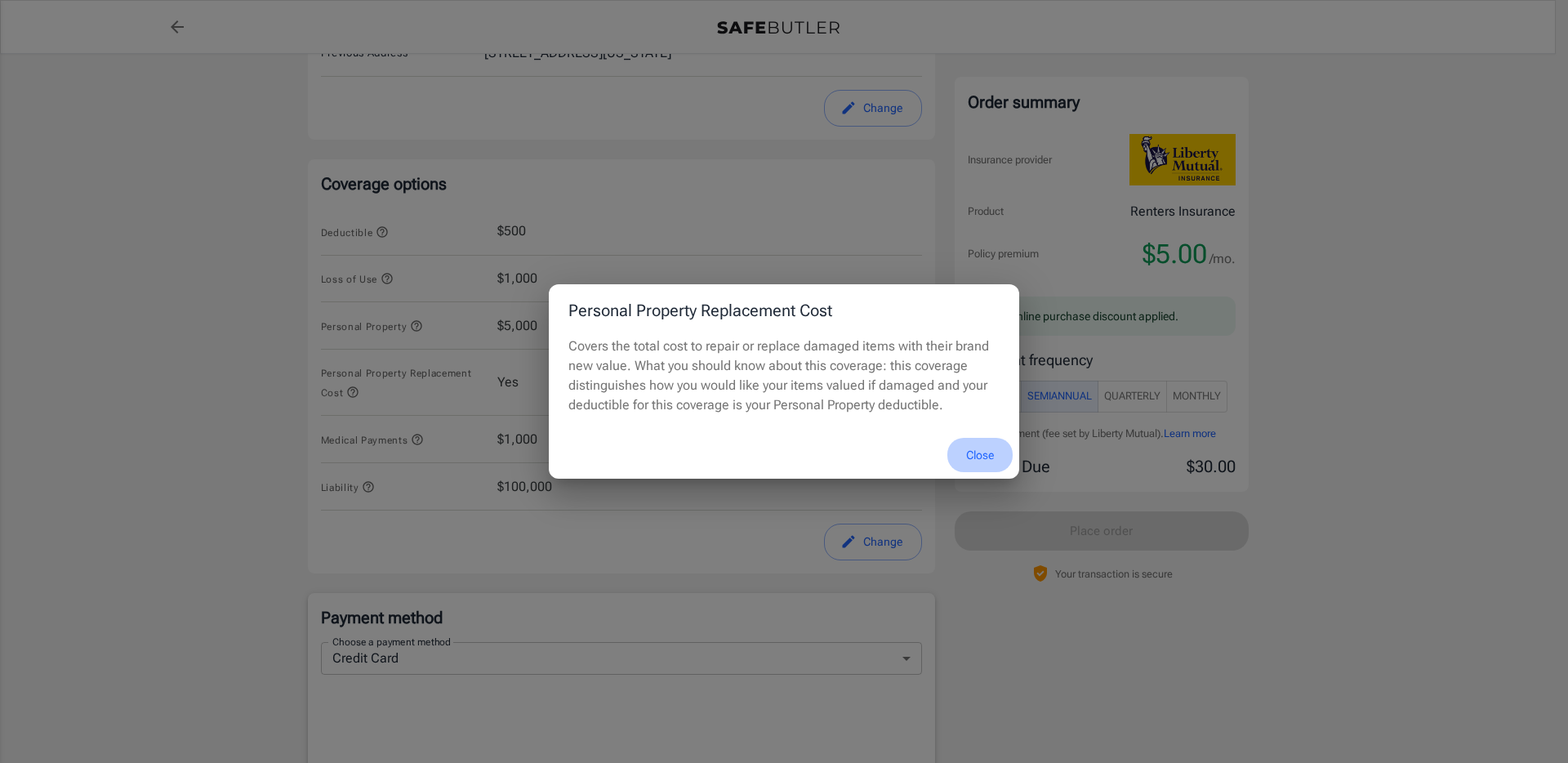
click at [980, 452] on button "Close" at bounding box center [980, 455] width 65 height 35
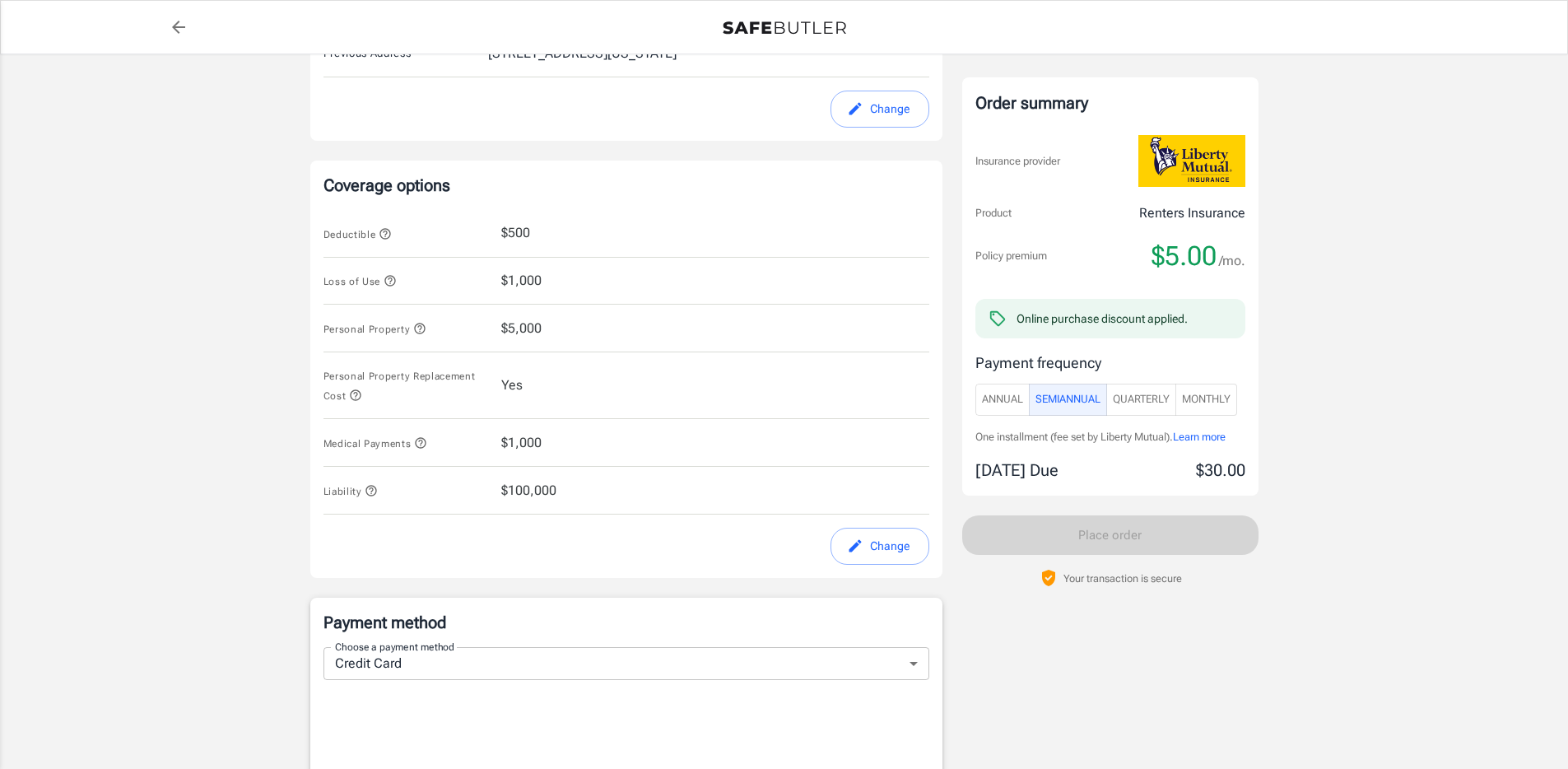
click at [1226, 408] on span "Monthly" at bounding box center [1206, 400] width 48 height 19
click at [1215, 432] on span "Learn more" at bounding box center [1196, 437] width 53 height 12
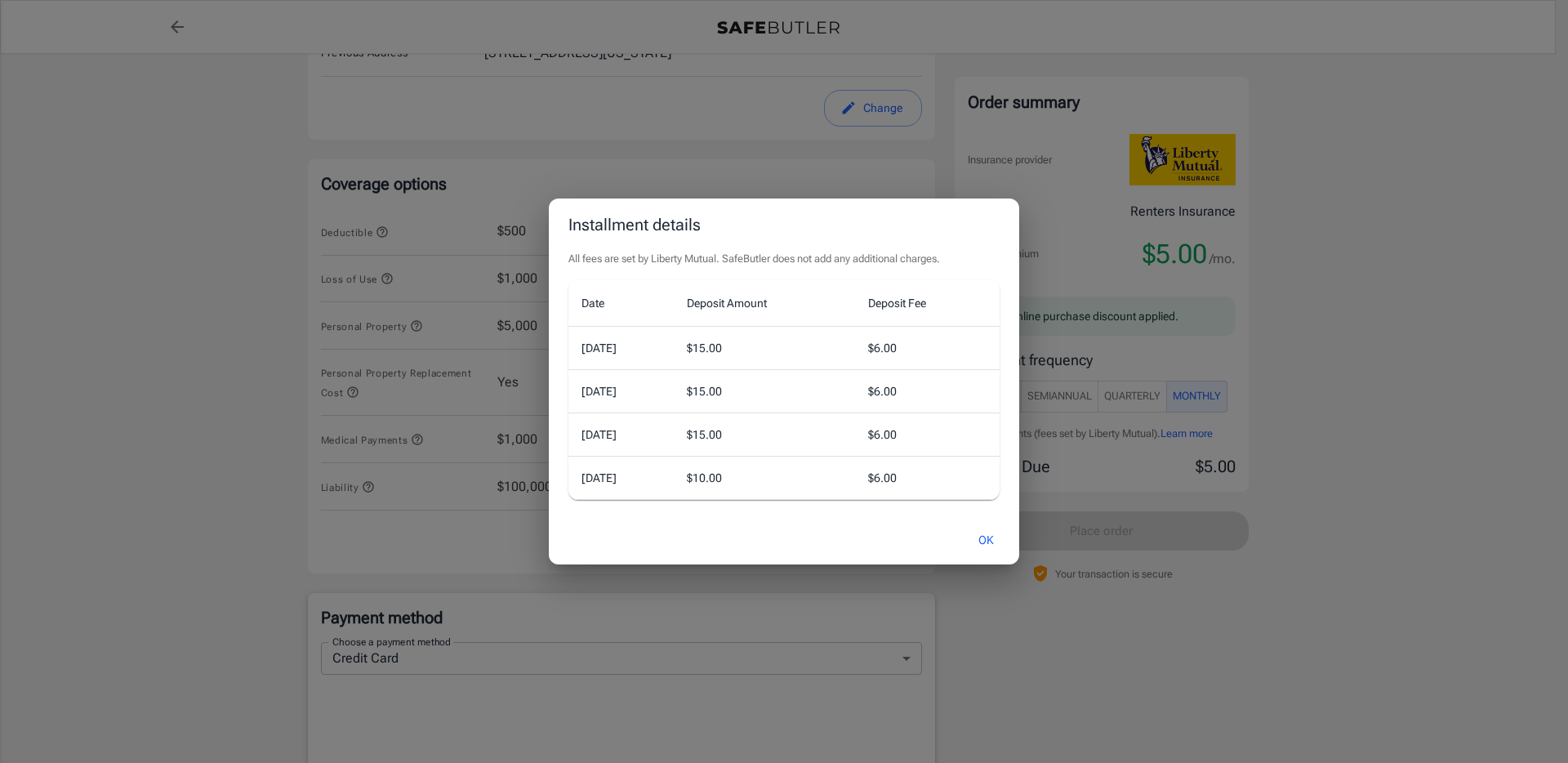
click at [752, 327] on td "$ 15.00" at bounding box center [764, 348] width 182 height 44
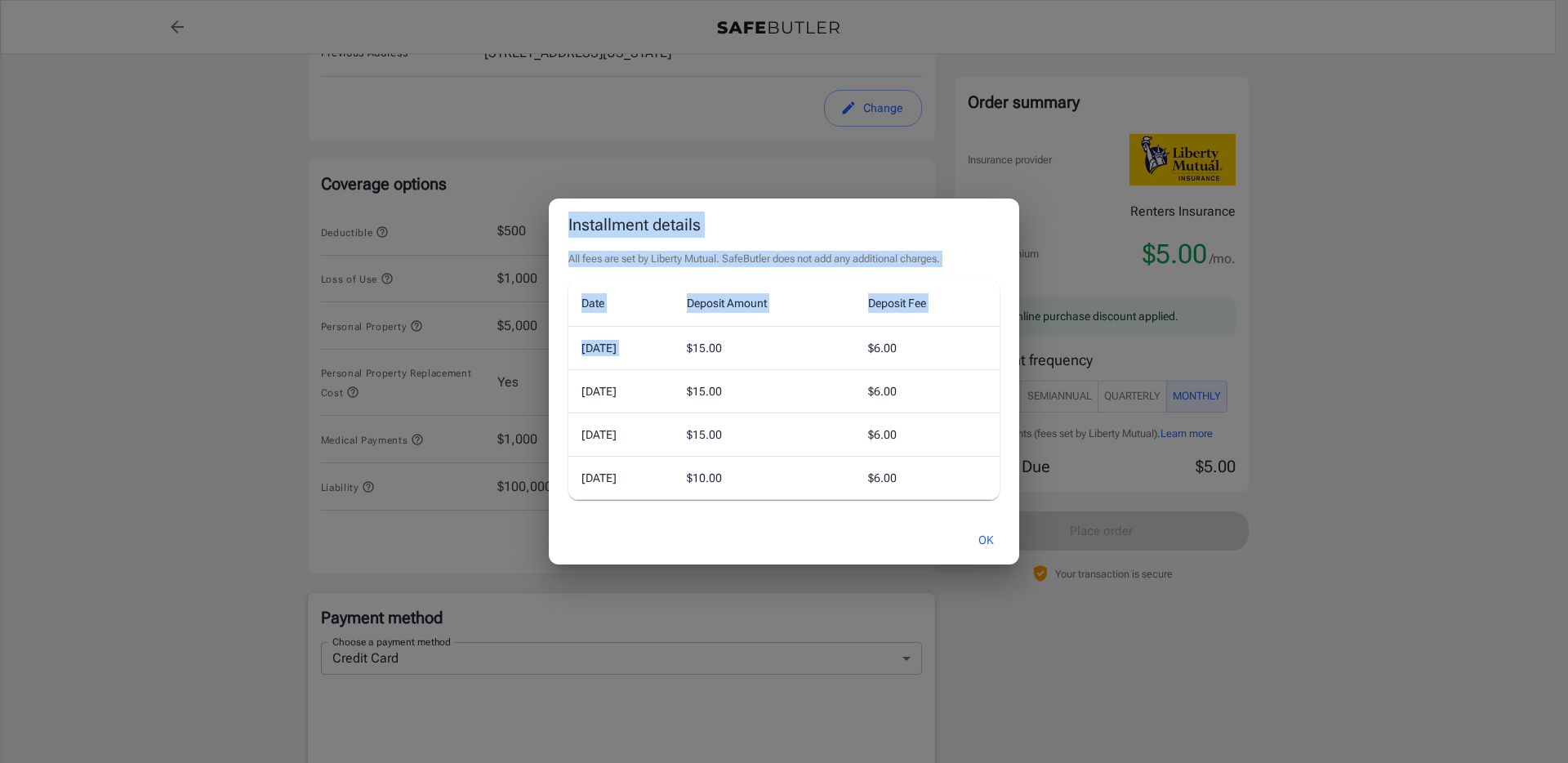
click at [1026, 539] on div "Installment details All fees are set by Liberty Mutual. SafeButler does not add…" at bounding box center [784, 381] width 1568 height 763
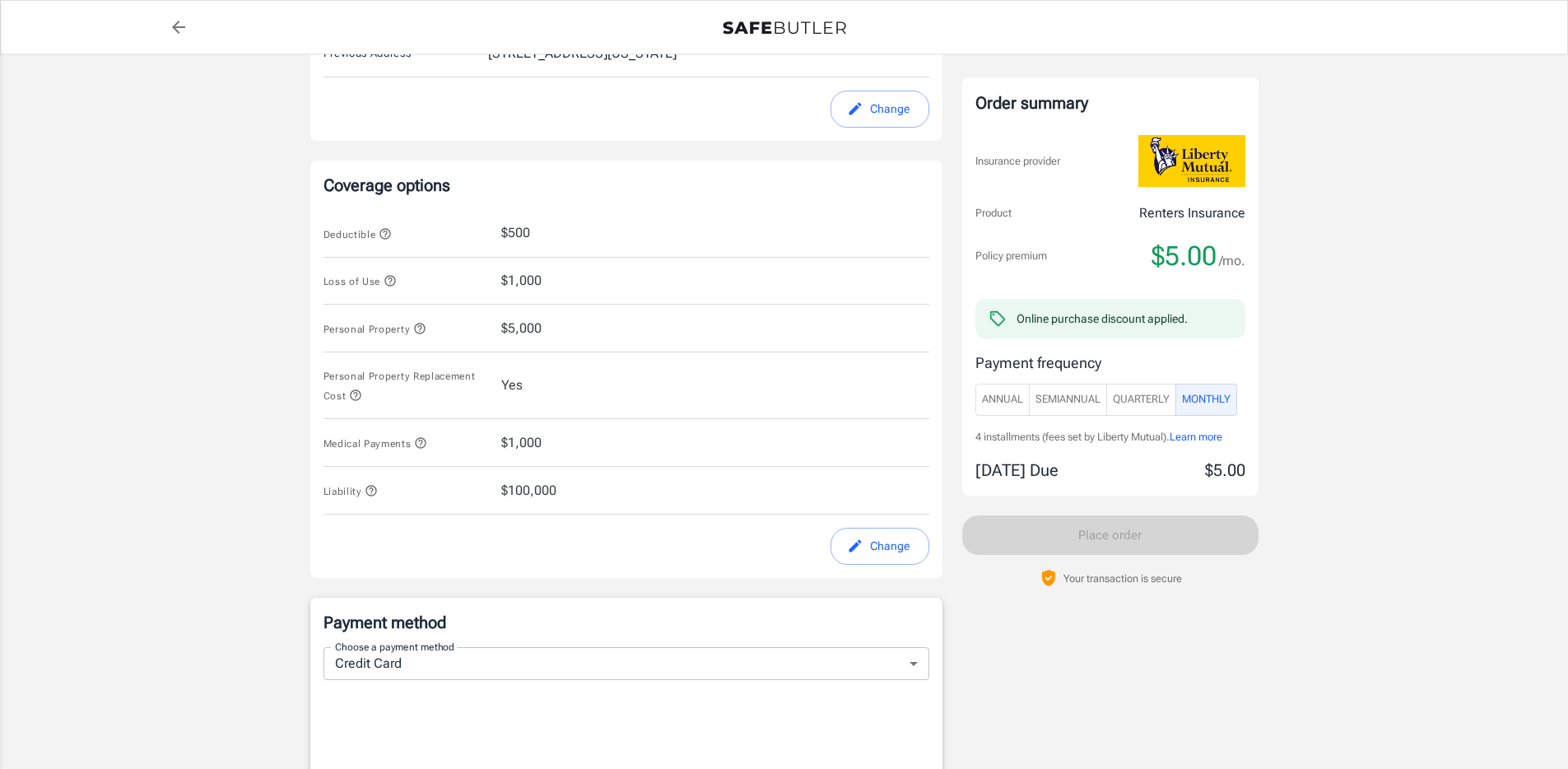
click at [1202, 434] on span "Learn more" at bounding box center [1196, 437] width 53 height 12
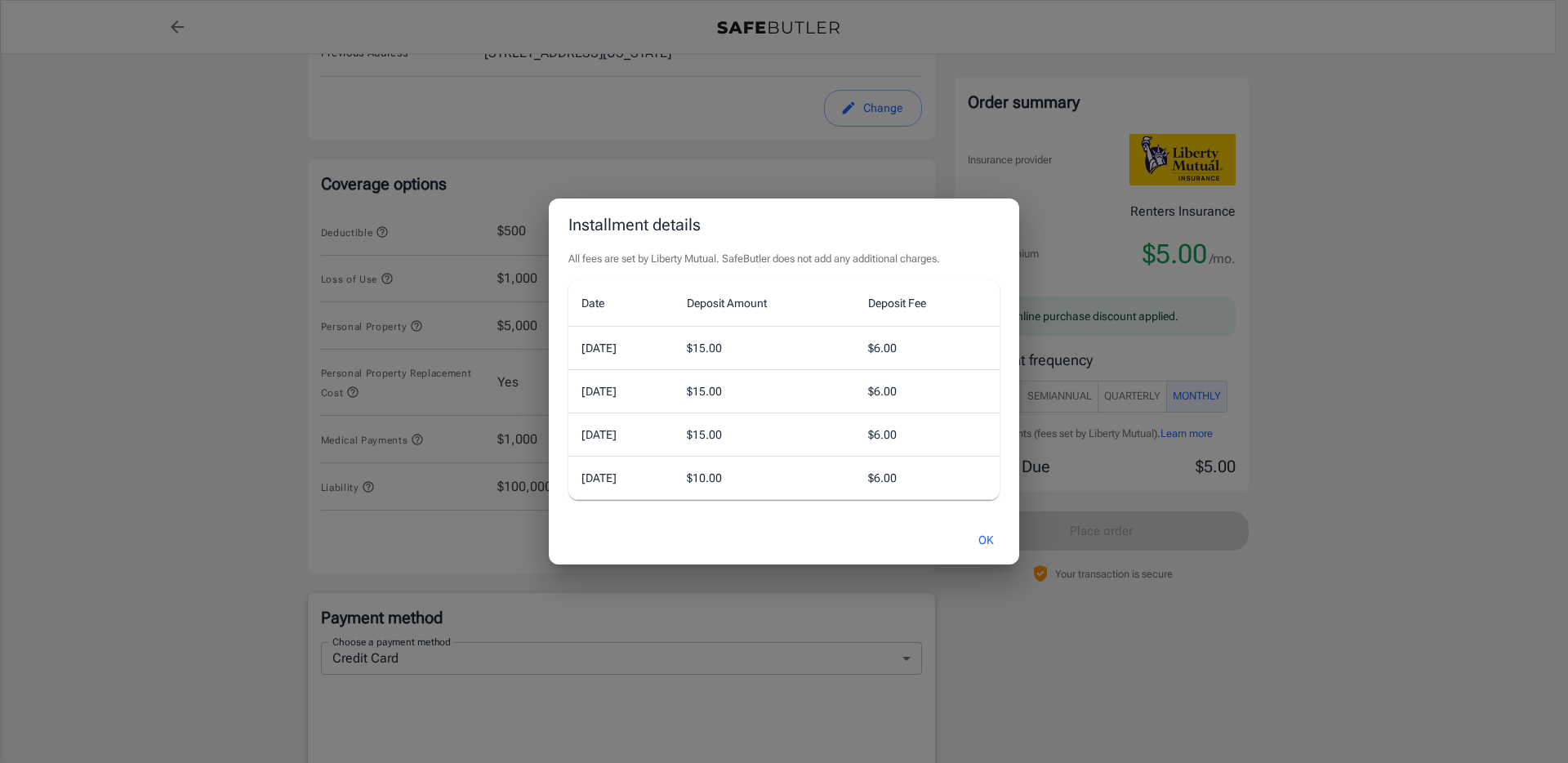
click at [1492, 214] on div "Installment details All fees are set by Liberty Mutual. SafeButler does not add…" at bounding box center [784, 381] width 1568 height 763
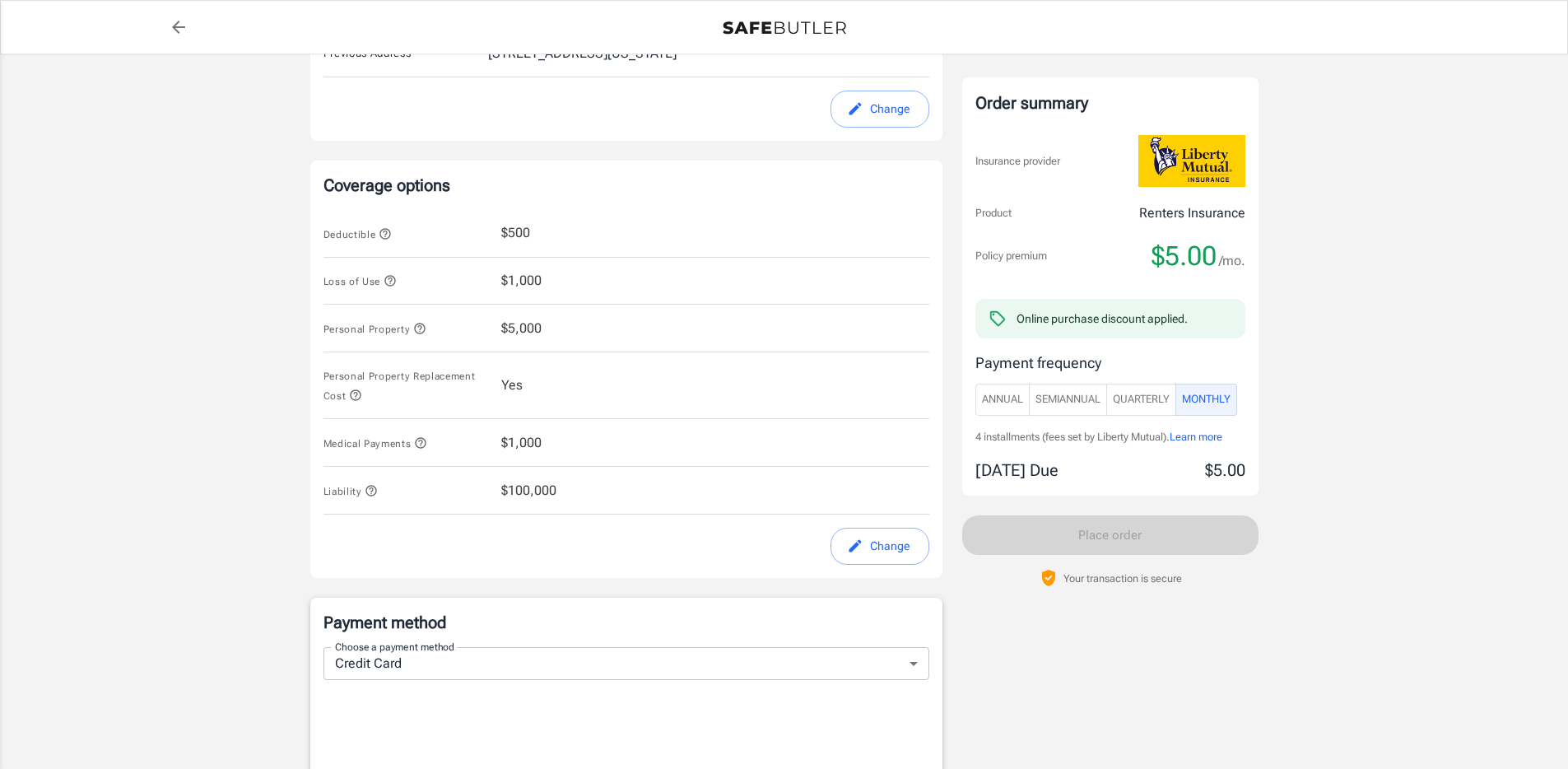
click at [1063, 397] on span "SemiAnnual" at bounding box center [1068, 400] width 65 height 19
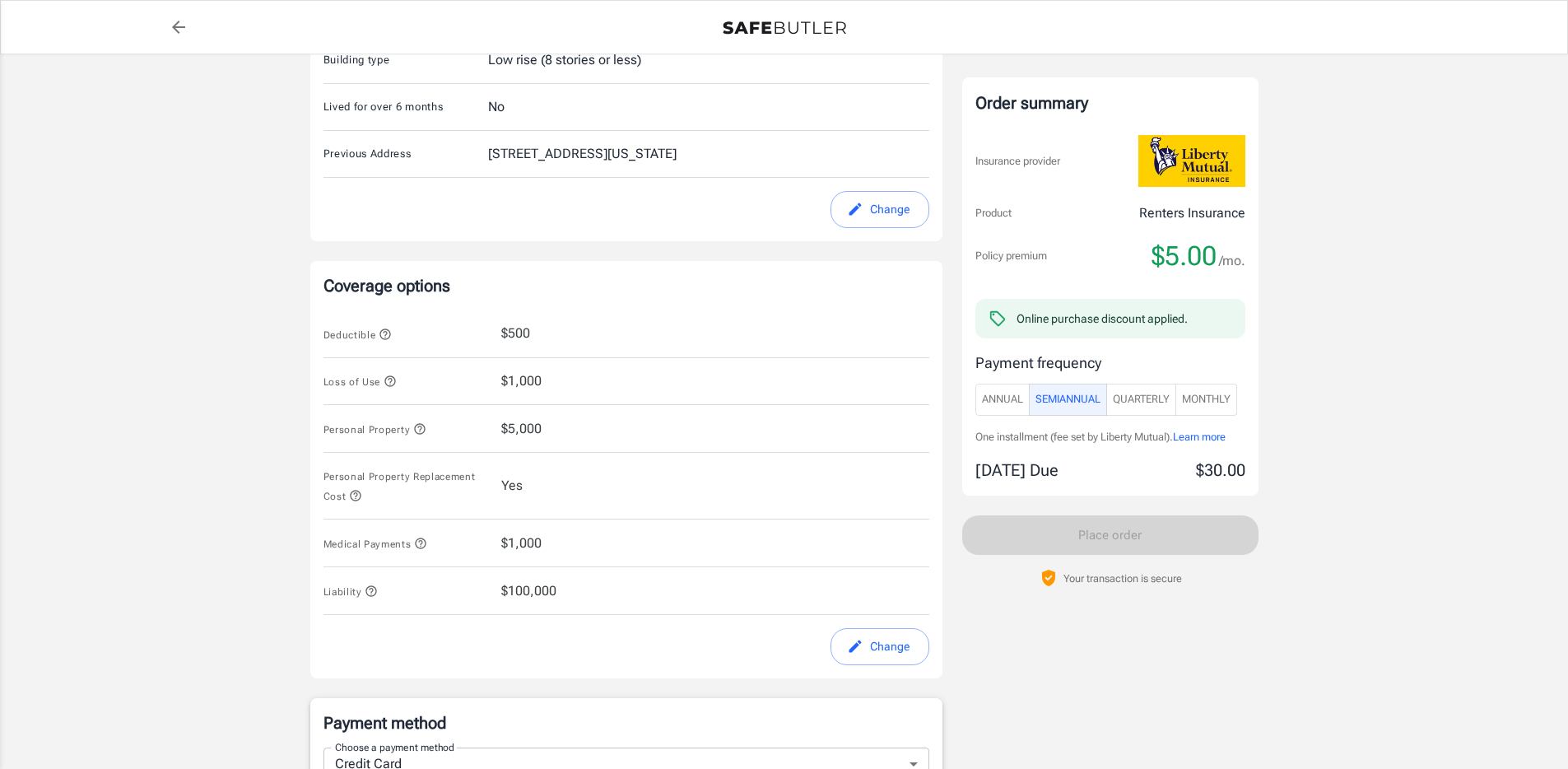
scroll to position [519, 0]
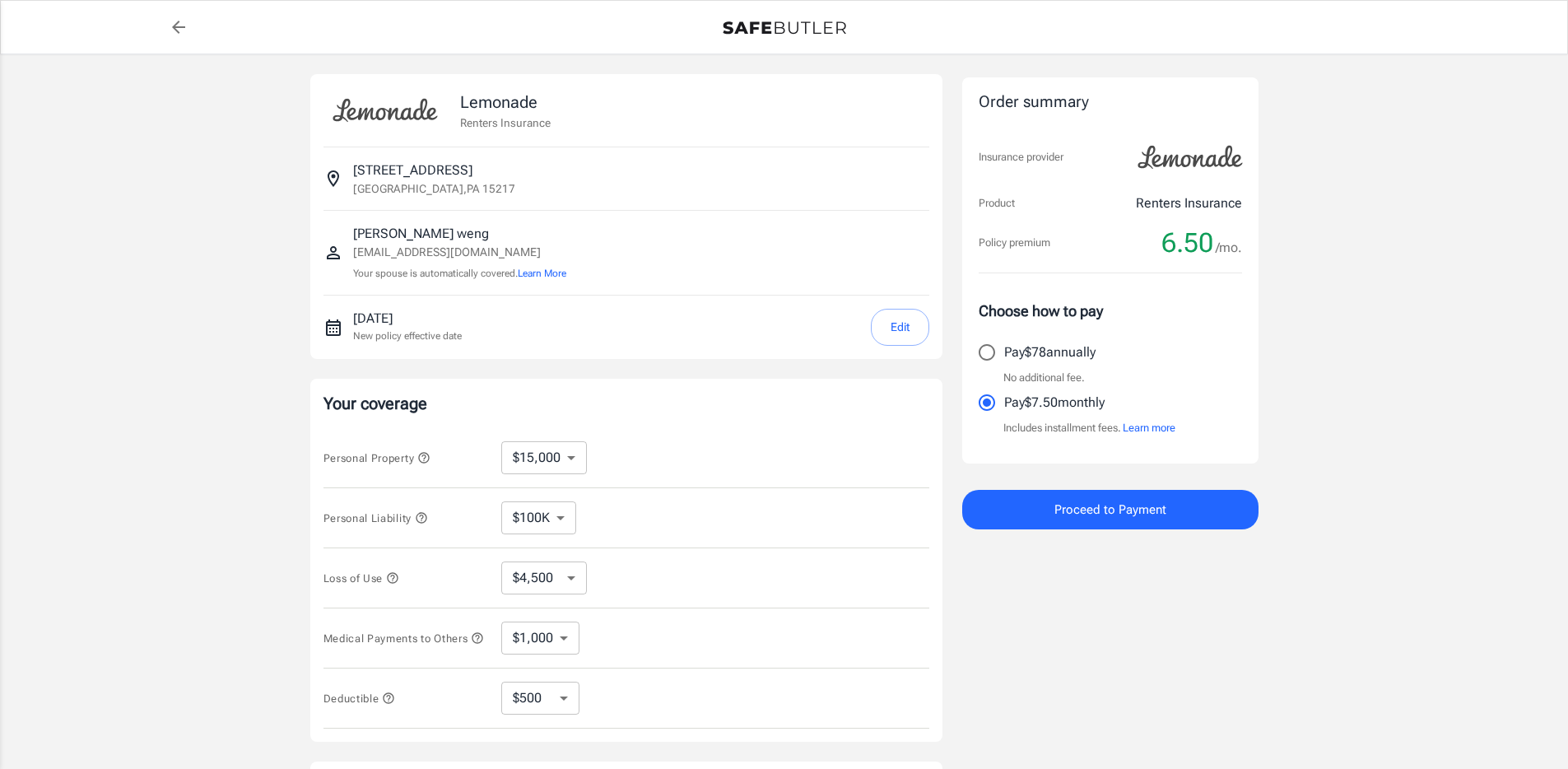
select select "15000"
select select "500"
click at [539, 466] on select "$10,000 $15,000 $20,000 $25,000 $30,000 $40,000 $50,000 $100K $150K $200K $250K" at bounding box center [544, 458] width 86 height 33
select select "10000"
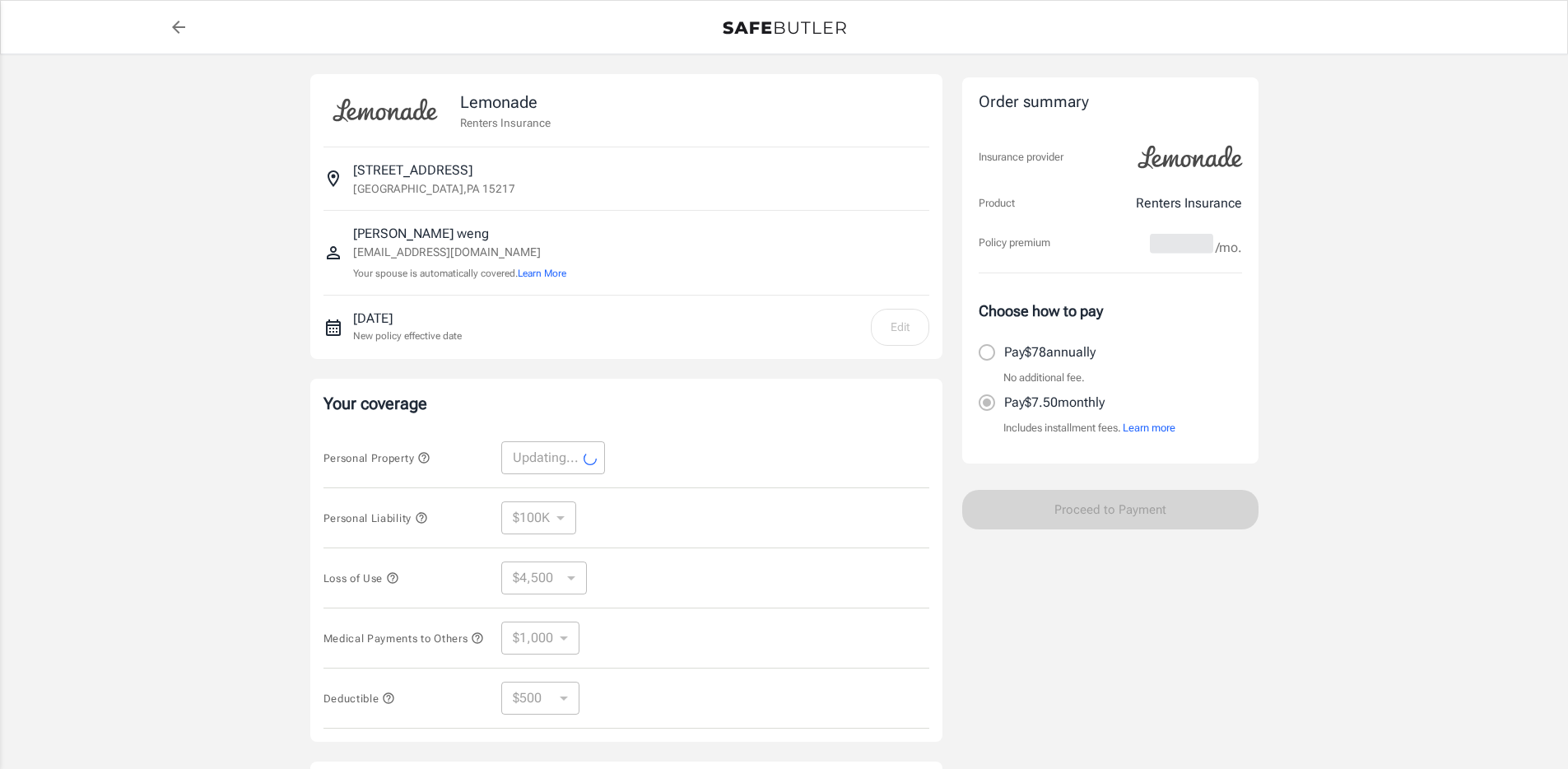
select select "10000"
select select "3000"
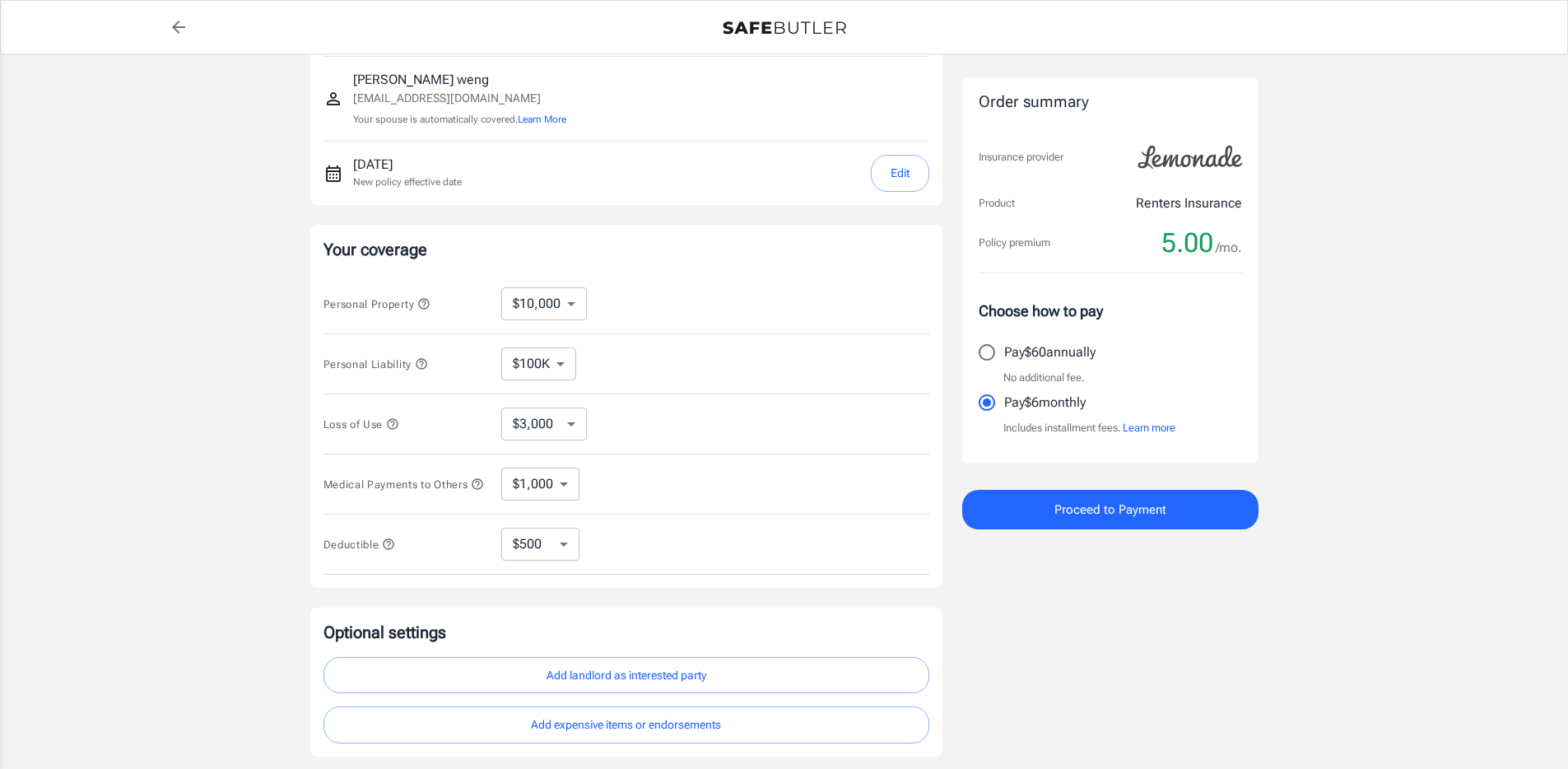
scroll to position [175, 0]
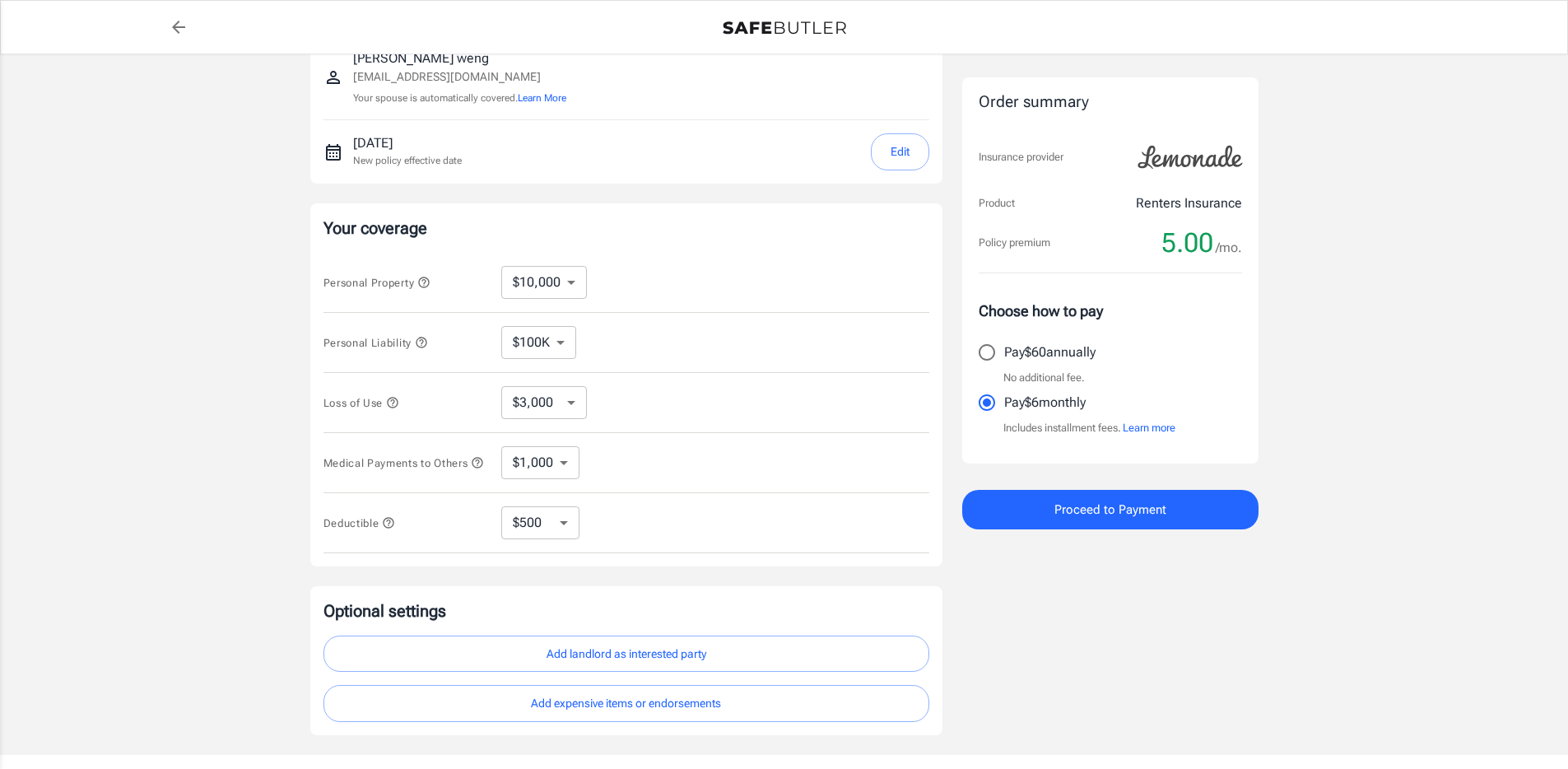
click at [399, 402] on icon "button" at bounding box center [393, 402] width 13 height 13
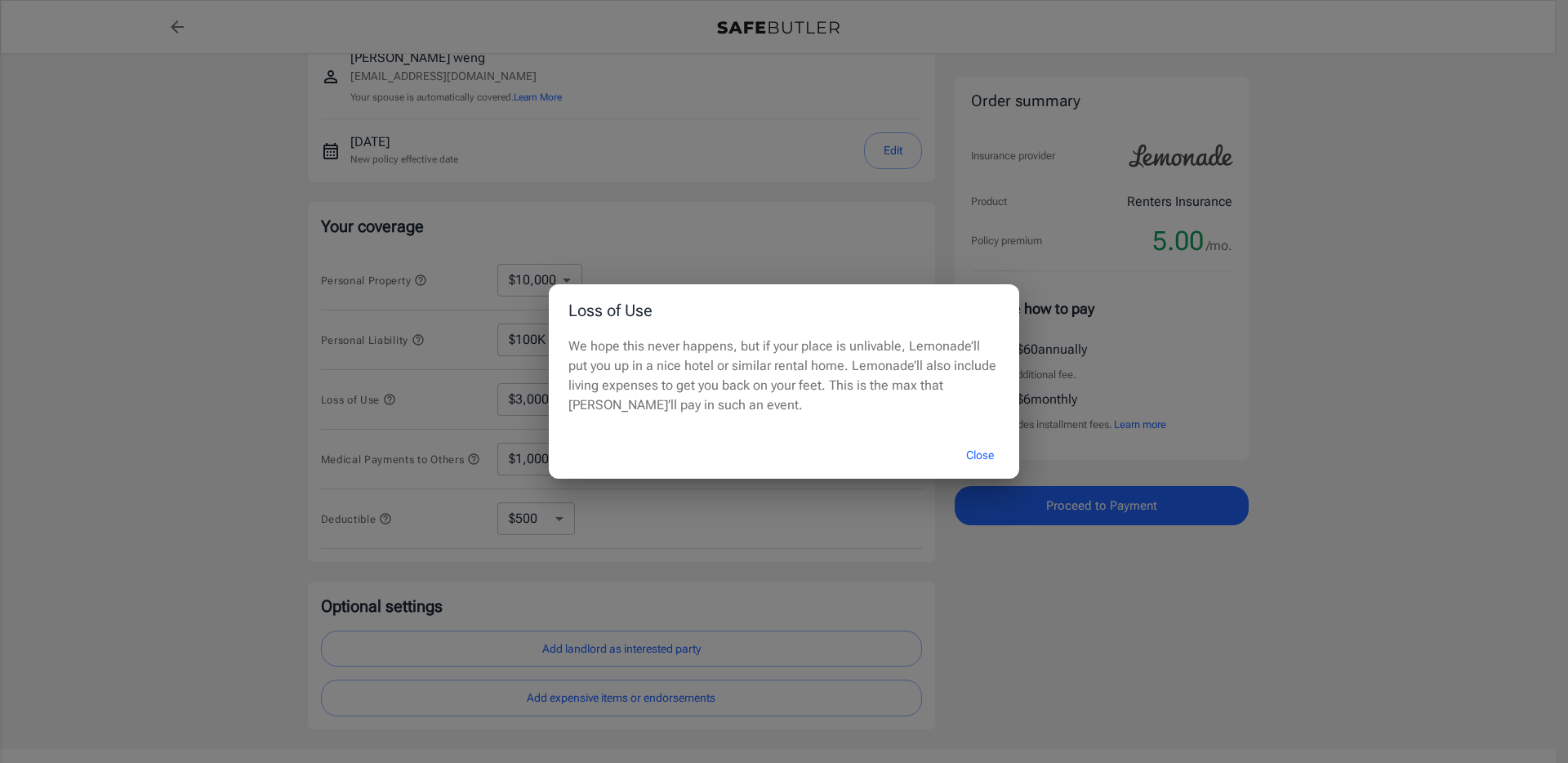
click at [988, 446] on button "Close" at bounding box center [980, 455] width 65 height 35
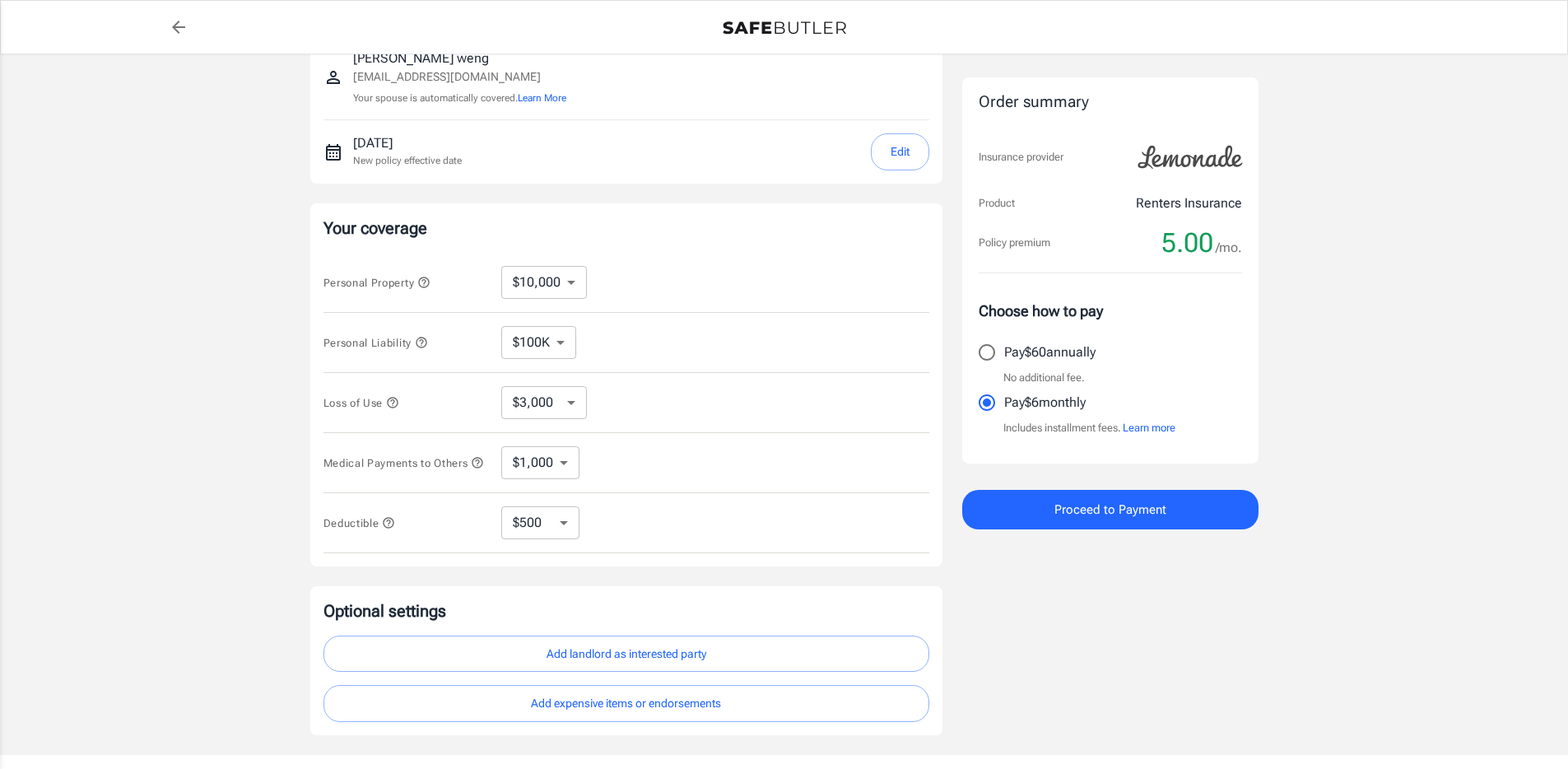
click at [1146, 428] on button "Learn more" at bounding box center [1149, 428] width 53 height 17
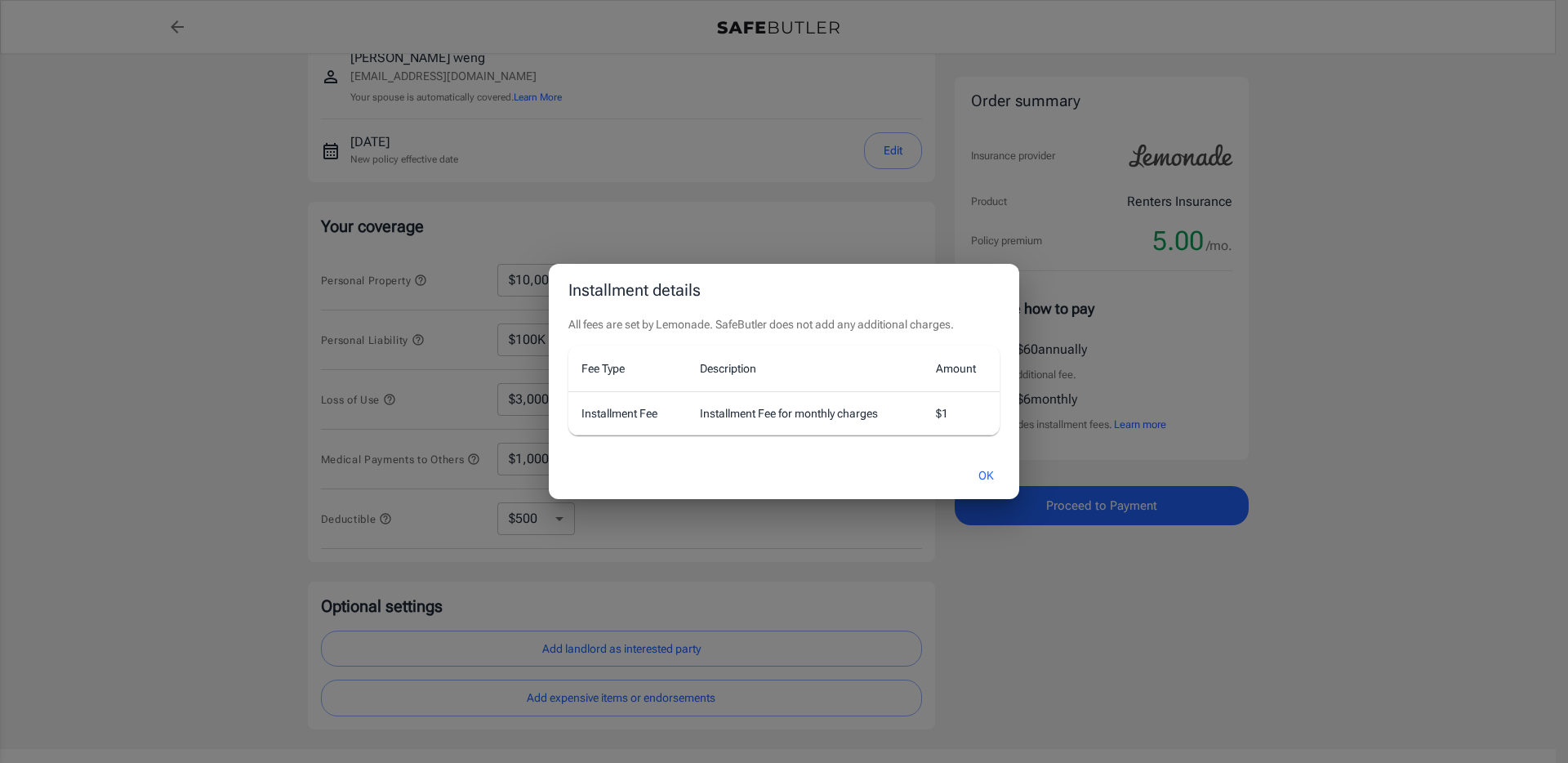
click at [988, 469] on button "OK" at bounding box center [986, 476] width 53 height 35
